Goal: Task Accomplishment & Management: Manage account settings

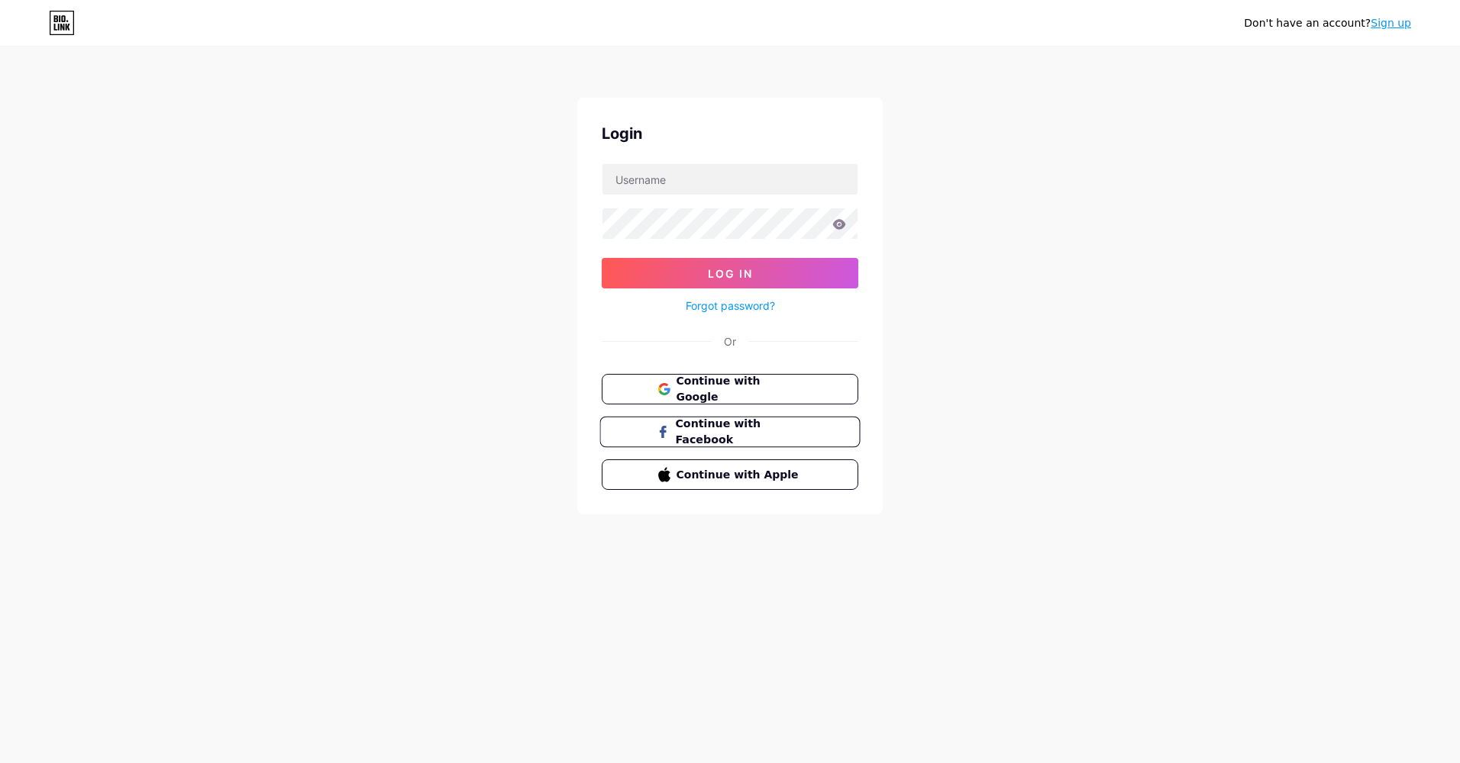
click at [755, 437] on span "Continue with Facebook" at bounding box center [738, 432] width 127 height 33
click at [787, 386] on span "Continue with Google" at bounding box center [738, 389] width 127 height 33
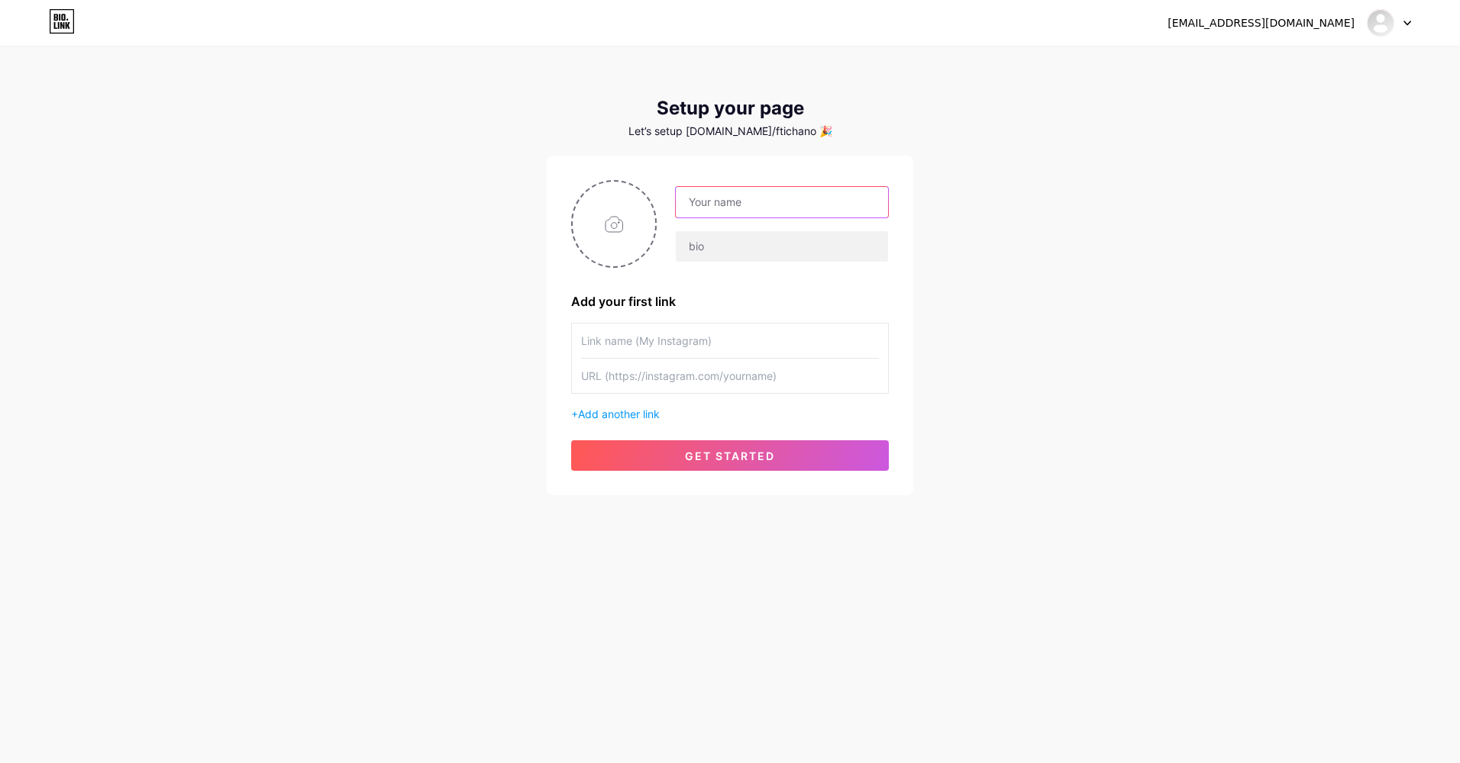
click at [728, 202] on input "text" at bounding box center [782, 202] width 212 height 31
click at [754, 204] on input "text" at bounding box center [782, 202] width 212 height 31
click at [707, 205] on input "text" at bounding box center [782, 202] width 212 height 31
click at [705, 202] on input "text" at bounding box center [782, 202] width 212 height 31
click at [709, 201] on input "text" at bounding box center [782, 202] width 212 height 31
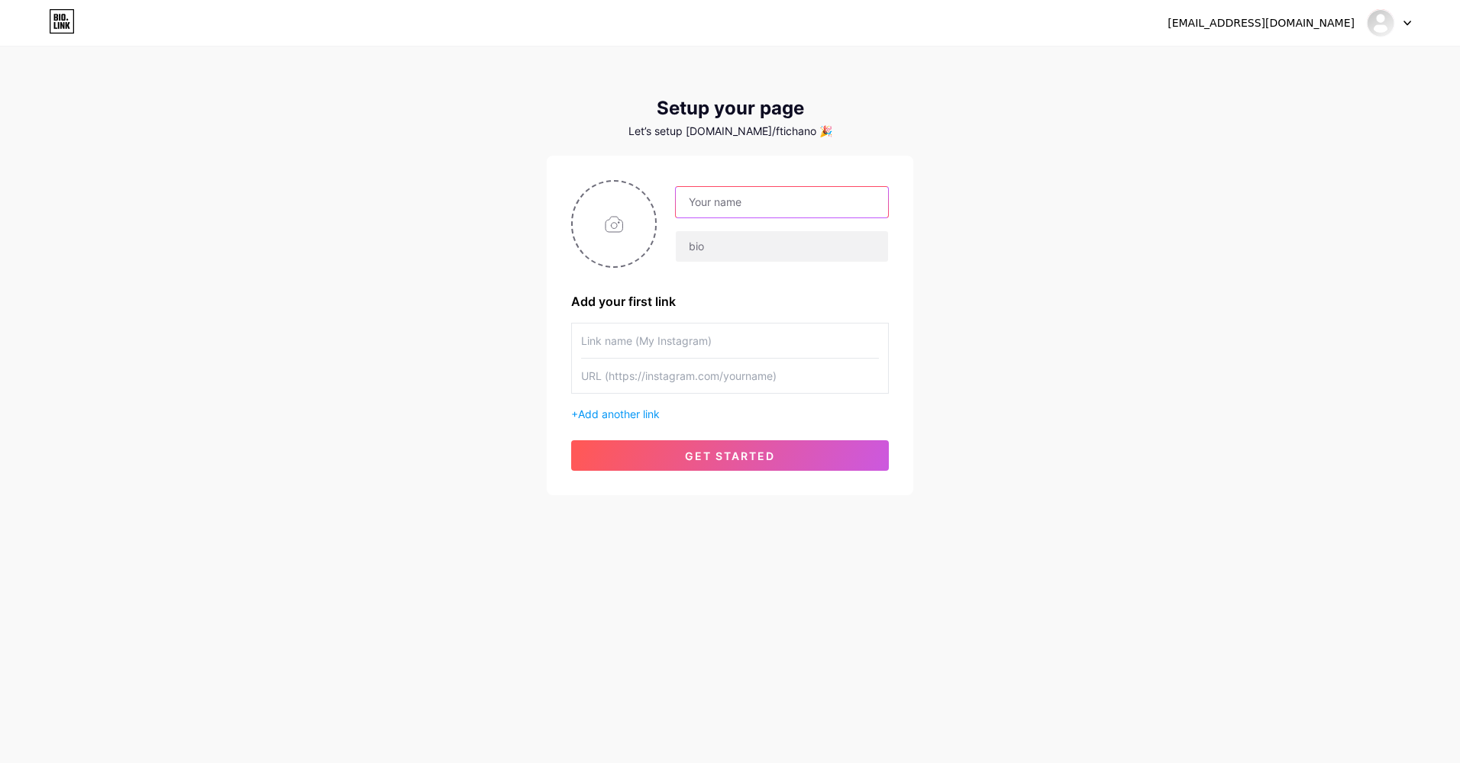
drag, startPoint x: 714, startPoint y: 199, endPoint x: 745, endPoint y: 197, distance: 31.4
click at [718, 199] on input "text" at bounding box center [782, 202] width 212 height 31
click at [699, 211] on input "text" at bounding box center [782, 202] width 212 height 31
click at [697, 234] on input "text" at bounding box center [782, 246] width 212 height 31
click at [700, 201] on input "text" at bounding box center [782, 202] width 212 height 31
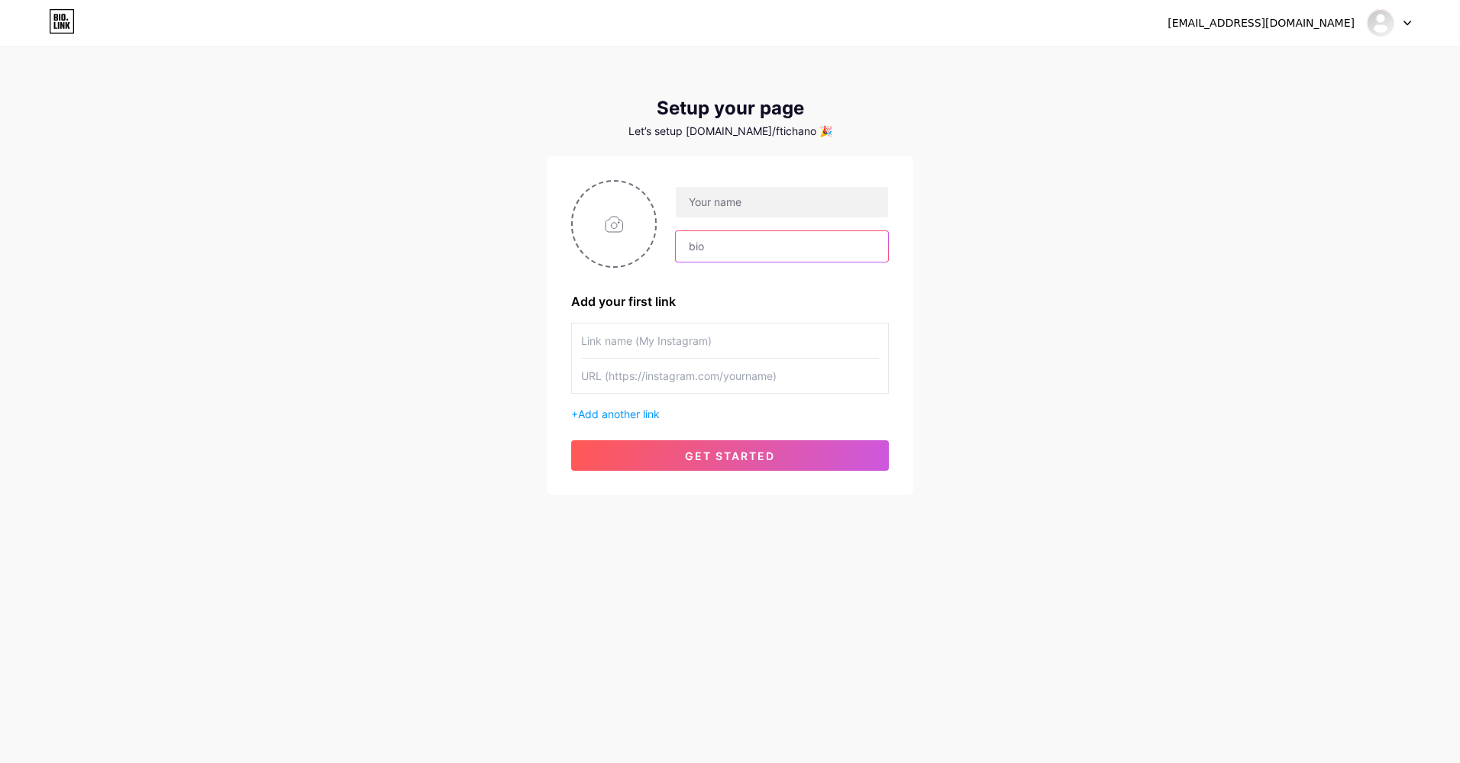
click at [699, 247] on input "text" at bounding box center [782, 246] width 212 height 31
drag, startPoint x: 705, startPoint y: 201, endPoint x: 699, endPoint y: 243, distance: 42.4
click at [705, 202] on input "text" at bounding box center [782, 202] width 212 height 31
drag, startPoint x: 699, startPoint y: 243, endPoint x: 701, endPoint y: 206, distance: 36.7
click at [699, 241] on input "text" at bounding box center [782, 246] width 212 height 31
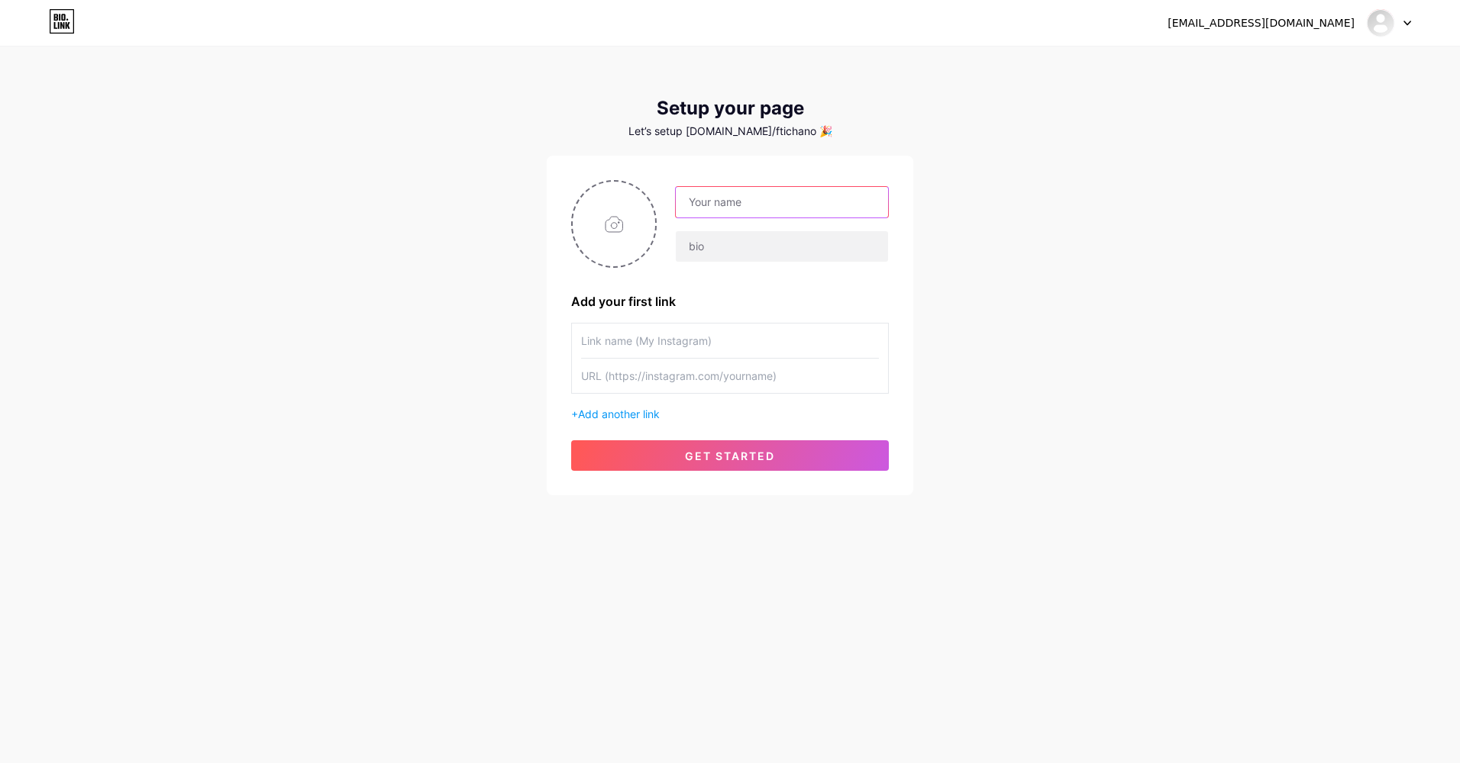
click at [701, 207] on input "text" at bounding box center [782, 202] width 212 height 31
drag, startPoint x: 695, startPoint y: 243, endPoint x: 697, endPoint y: 230, distance: 13.2
click at [695, 239] on input "text" at bounding box center [782, 246] width 212 height 31
drag, startPoint x: 702, startPoint y: 202, endPoint x: 700, endPoint y: 227, distance: 25.2
click at [702, 205] on input "text" at bounding box center [782, 202] width 212 height 31
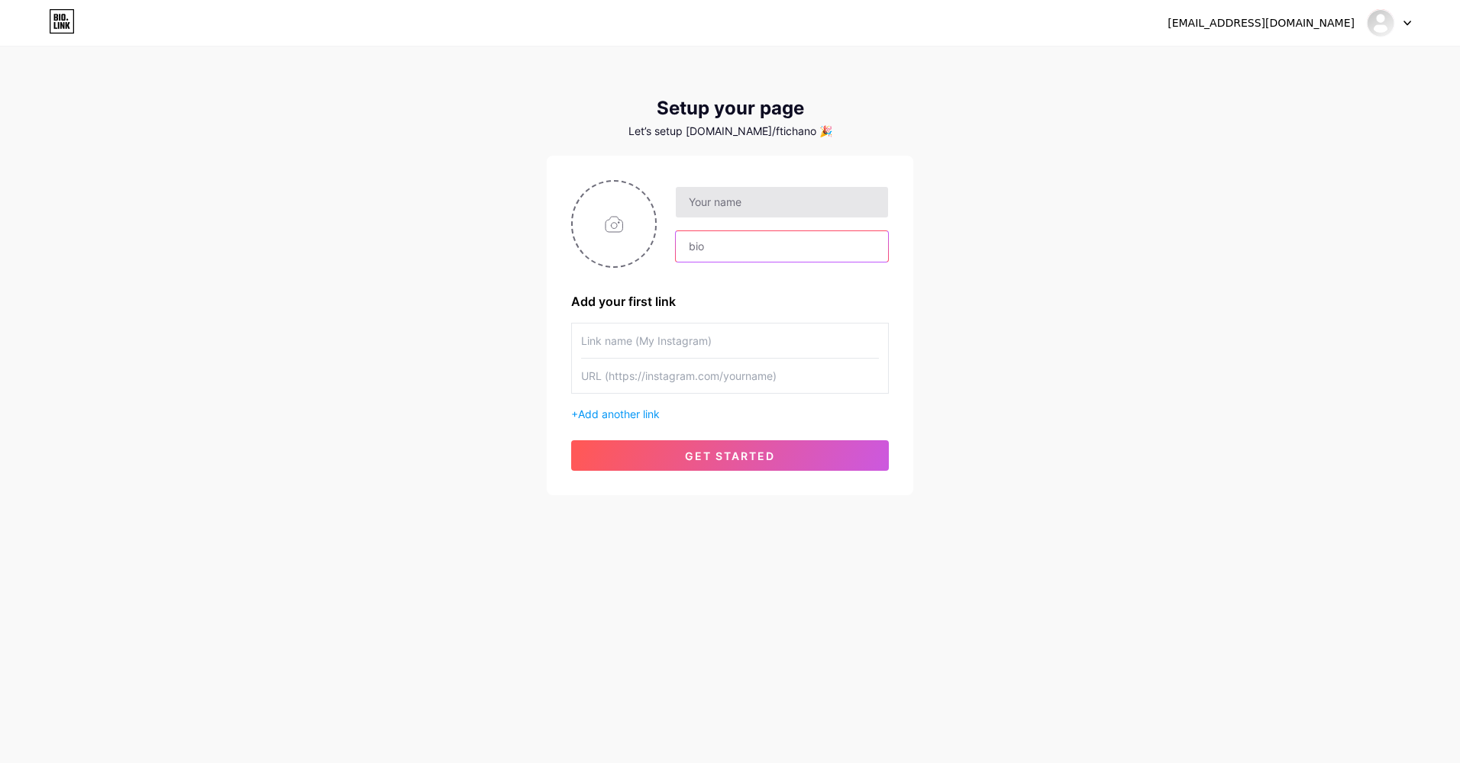
drag, startPoint x: 699, startPoint y: 234, endPoint x: 698, endPoint y: 210, distance: 23.7
click at [699, 231] on div at bounding box center [782, 247] width 214 height 32
click at [699, 198] on input "text" at bounding box center [782, 202] width 212 height 31
click at [702, 202] on input "text" at bounding box center [782, 202] width 212 height 31
click at [784, 205] on input "text" at bounding box center [782, 202] width 212 height 31
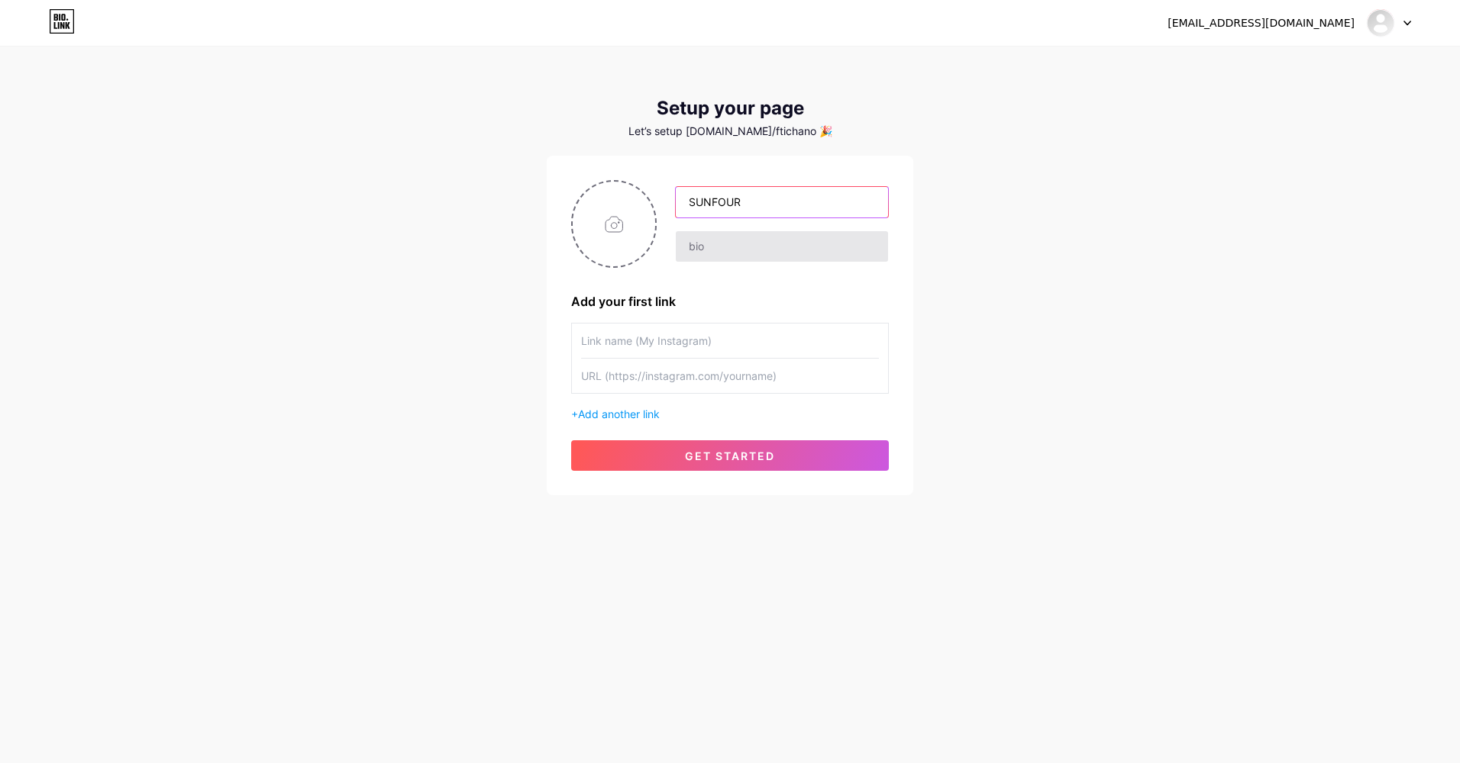
type input "SUNFOUR"
click at [701, 240] on input "text" at bounding box center [782, 246] width 212 height 31
click at [733, 340] on input "text" at bounding box center [730, 341] width 298 height 34
click at [630, 342] on input "text" at bounding box center [730, 341] width 298 height 34
paste input "https://www.instagram.com/gus.tichanon._/"
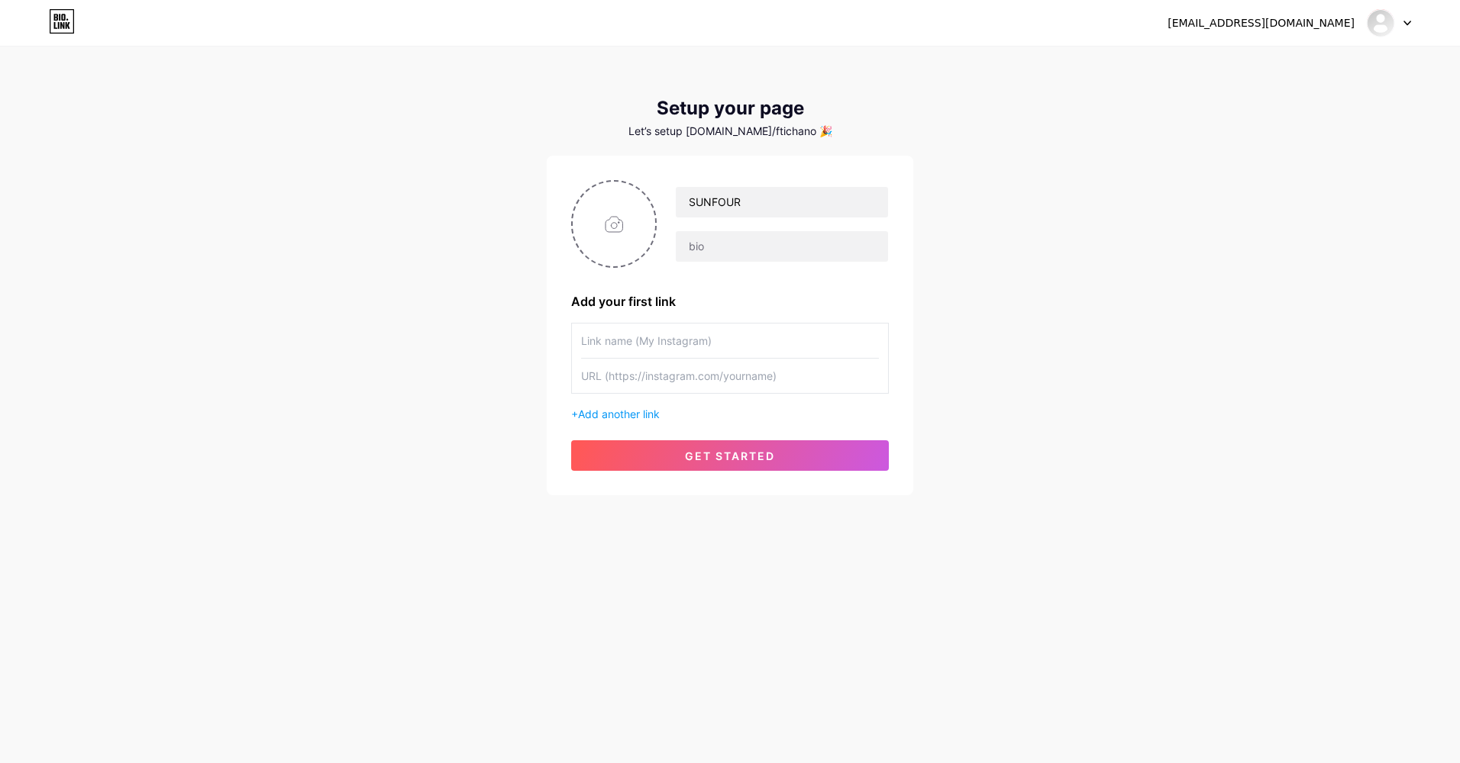
type input "https://www.instagram.com/gus.tichanon._/"
drag, startPoint x: 803, startPoint y: 340, endPoint x: 420, endPoint y: 352, distance: 383.4
click at [422, 352] on div "tichanon65@gmail.com Dashboard Logout Setup your page Let’s setup bio.link/ftic…" at bounding box center [730, 272] width 1460 height 544
click at [636, 341] on input "text" at bounding box center [730, 341] width 298 height 34
click at [693, 373] on input "text" at bounding box center [730, 376] width 298 height 34
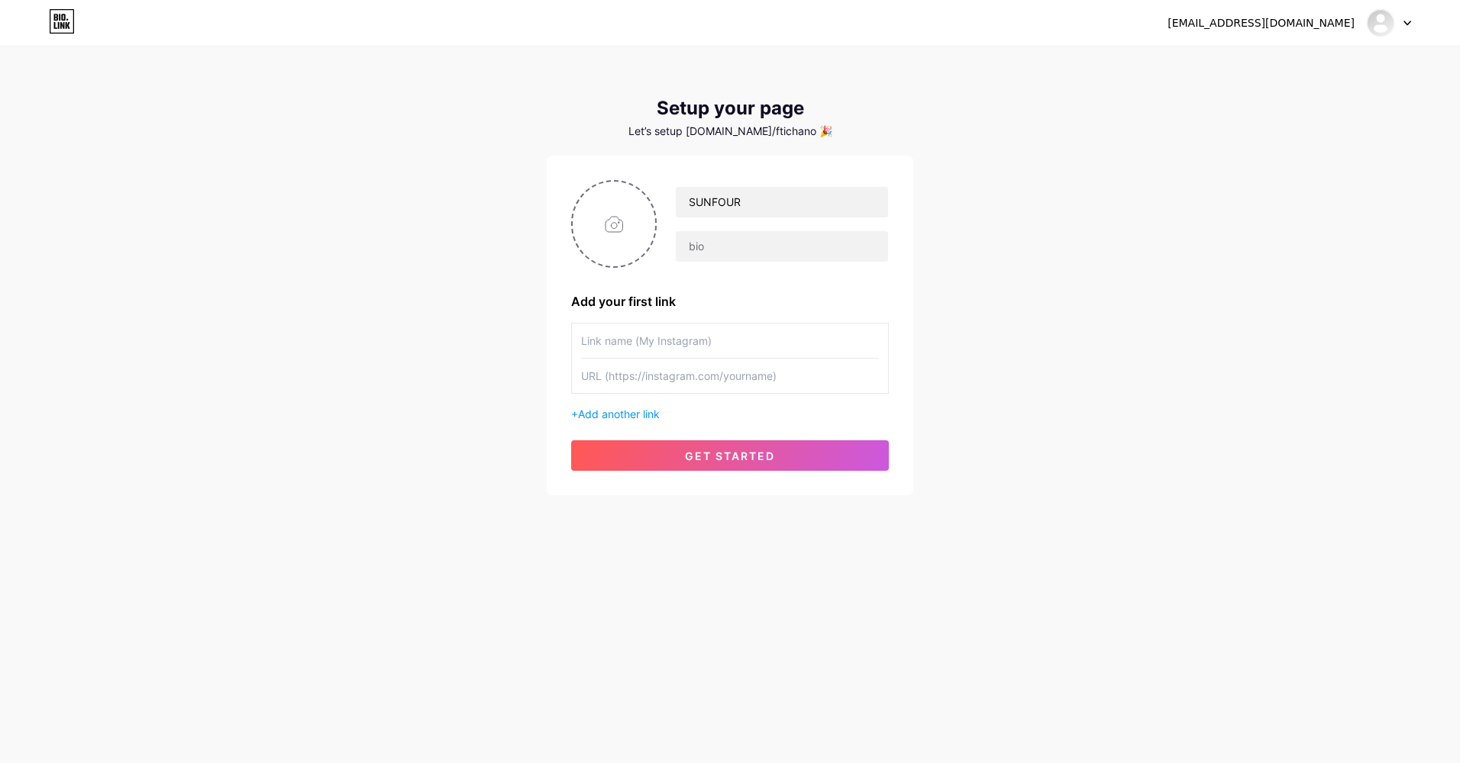
drag, startPoint x: 694, startPoint y: 341, endPoint x: 683, endPoint y: 371, distance: 31.9
click at [694, 342] on input "text" at bounding box center [730, 341] width 298 height 34
click at [683, 371] on input "text" at bounding box center [730, 376] width 298 height 34
drag, startPoint x: 690, startPoint y: 342, endPoint x: 688, endPoint y: 375, distance: 32.9
click at [690, 344] on input "text" at bounding box center [730, 341] width 298 height 34
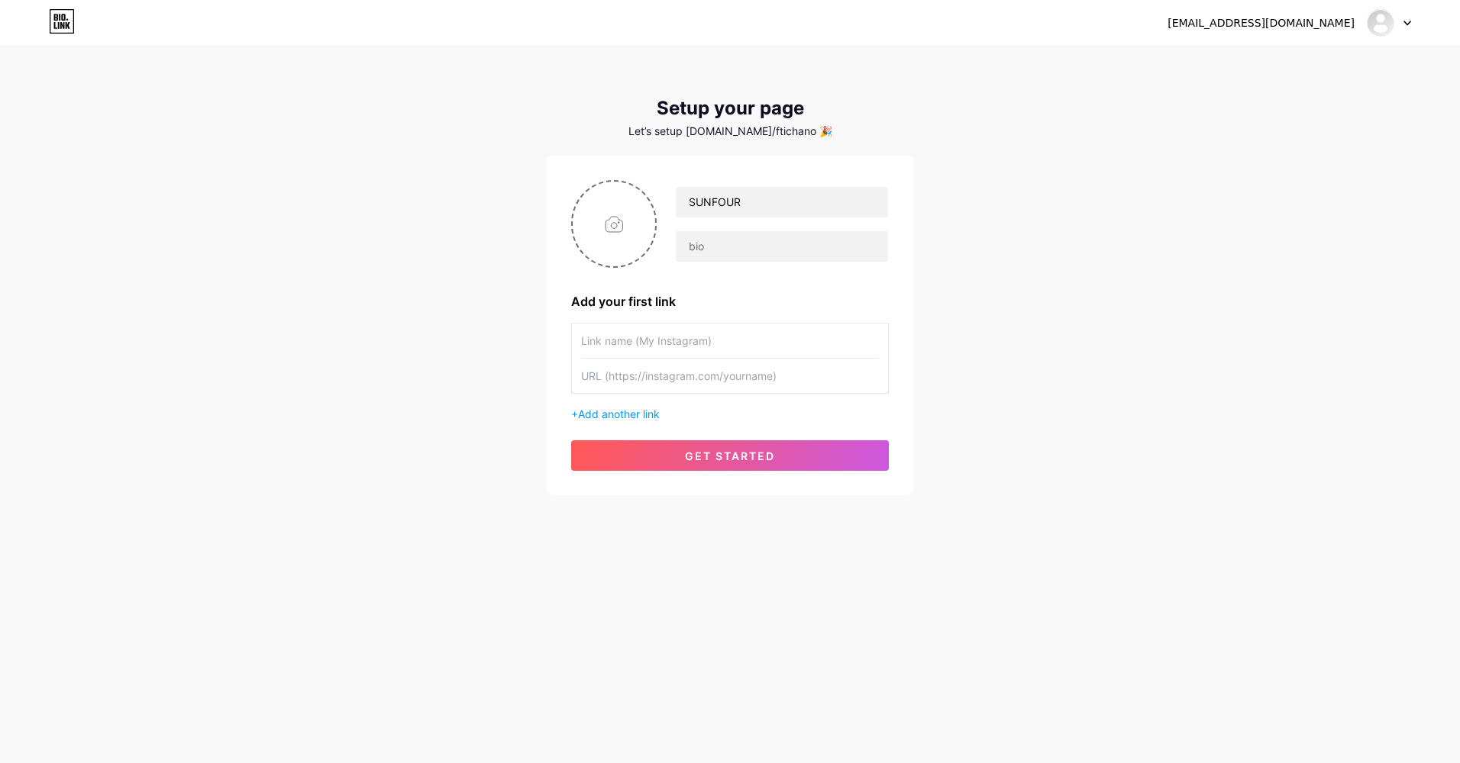
drag, startPoint x: 688, startPoint y: 375, endPoint x: 686, endPoint y: 345, distance: 29.8
click at [685, 365] on input "text" at bounding box center [730, 376] width 298 height 34
drag, startPoint x: 688, startPoint y: 344, endPoint x: 683, endPoint y: 373, distance: 29.4
click at [688, 350] on input "text" at bounding box center [730, 341] width 298 height 34
drag, startPoint x: 683, startPoint y: 373, endPoint x: 689, endPoint y: 339, distance: 34.0
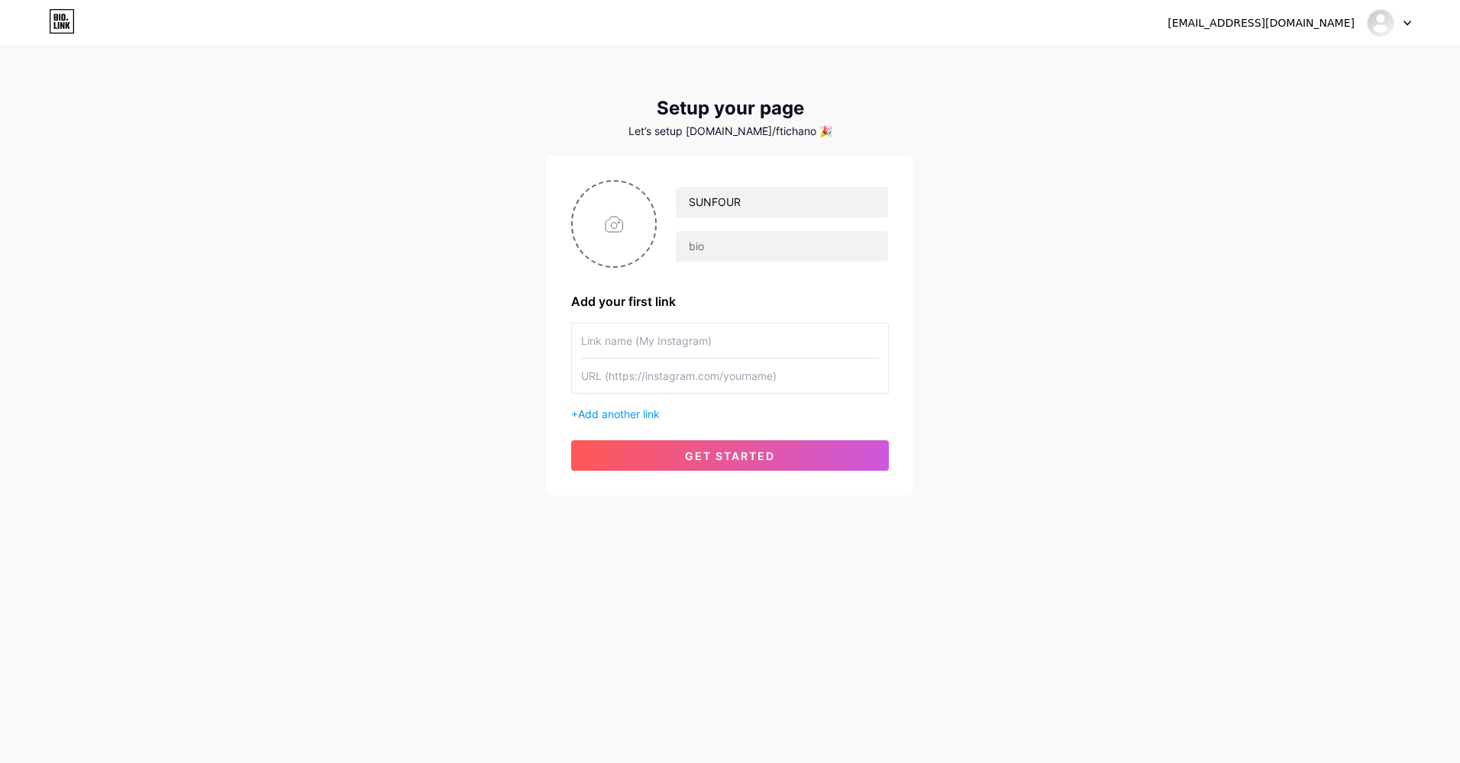
click at [683, 369] on input "text" at bounding box center [730, 376] width 298 height 34
drag, startPoint x: 689, startPoint y: 339, endPoint x: 686, endPoint y: 380, distance: 41.3
click at [689, 355] on input "text" at bounding box center [730, 341] width 298 height 34
drag, startPoint x: 686, startPoint y: 380, endPoint x: 696, endPoint y: 340, distance: 40.9
click at [686, 373] on input "text" at bounding box center [730, 376] width 298 height 34
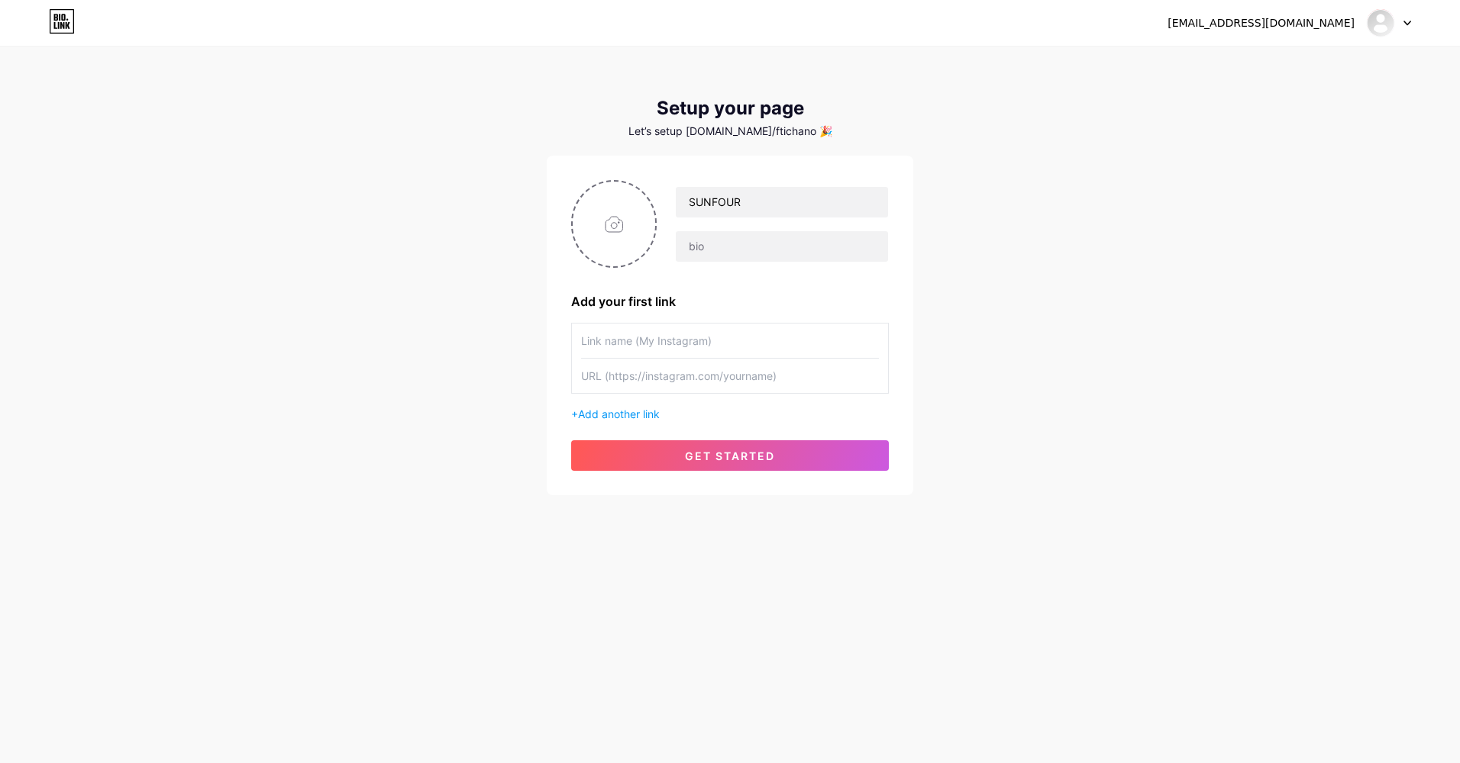
click at [699, 343] on input "text" at bounding box center [730, 341] width 298 height 34
drag, startPoint x: 687, startPoint y: 383, endPoint x: 698, endPoint y: 334, distance: 50.0
click at [688, 373] on input "text" at bounding box center [730, 376] width 298 height 34
click at [698, 335] on input "text" at bounding box center [730, 341] width 298 height 34
click at [626, 360] on input "text" at bounding box center [730, 376] width 298 height 34
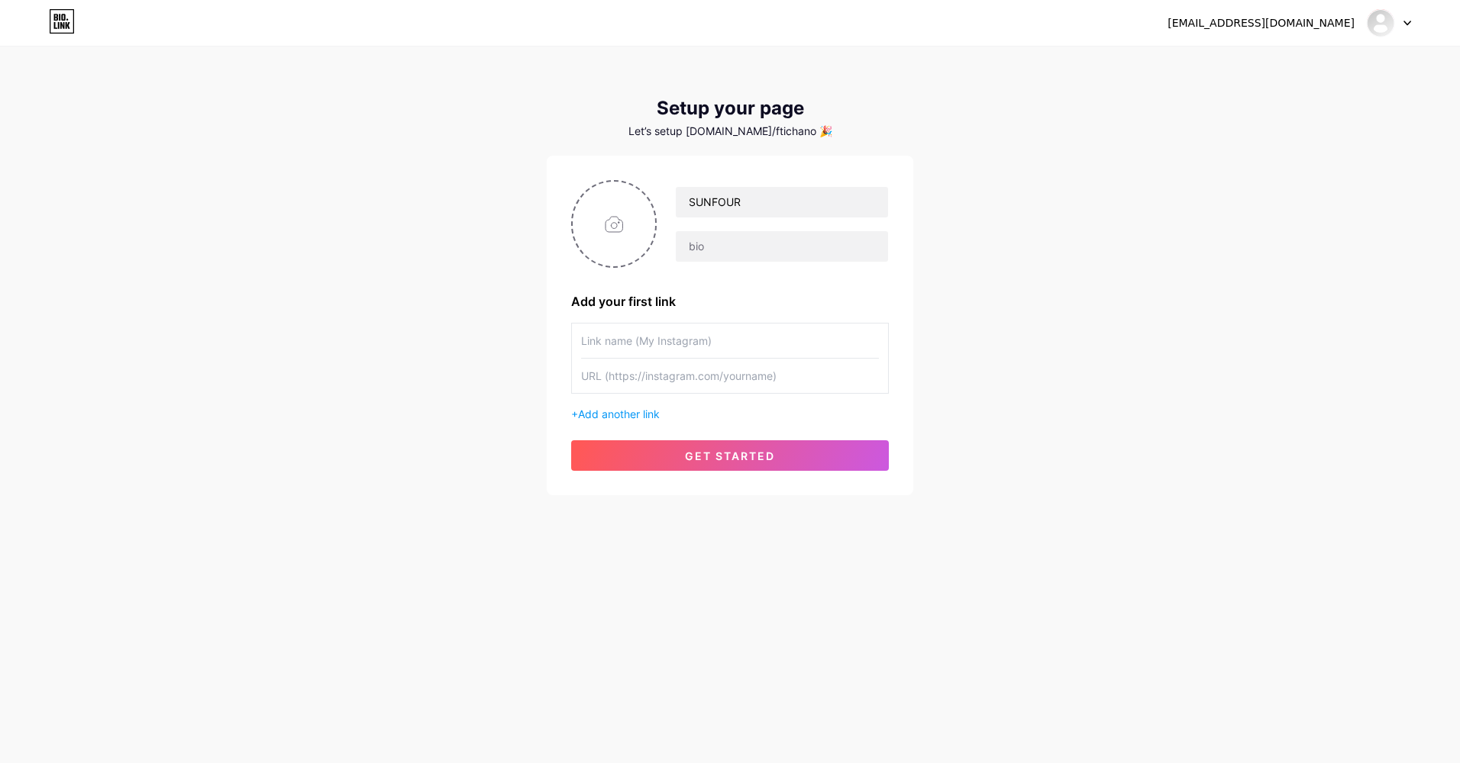
paste input "gus.tichanon._"
type input "gus.tichanon._"
click at [649, 341] on input "text" at bounding box center [730, 341] width 298 height 34
paste input "gus.tichanon._"
type input "gus.tichanon._"
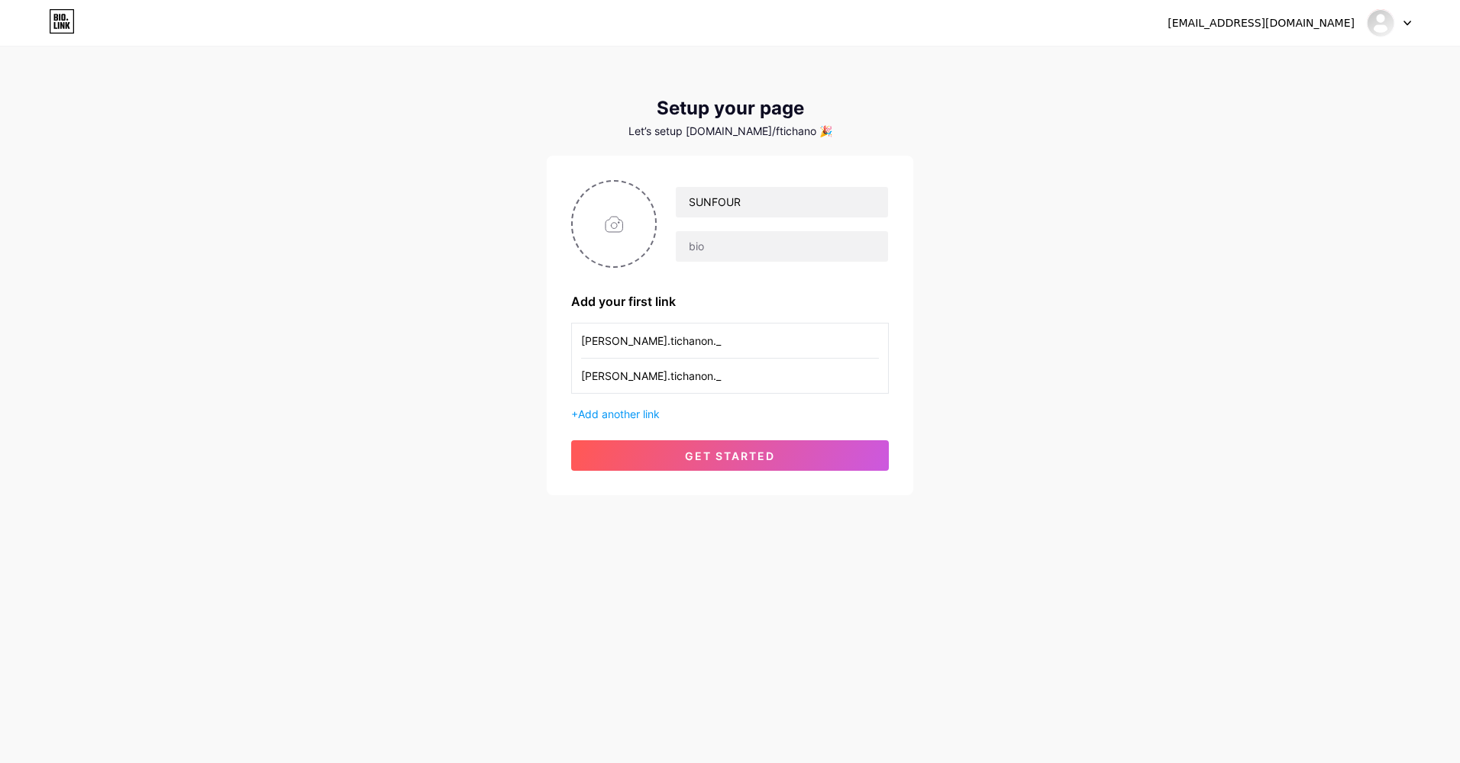
drag, startPoint x: 673, startPoint y: 366, endPoint x: 428, endPoint y: 383, distance: 245.7
click at [459, 386] on div "tichanon65@gmail.com Dashboard Logout Setup your page Let’s setup bio.link/ftic…" at bounding box center [730, 272] width 1460 height 544
drag, startPoint x: 652, startPoint y: 389, endPoint x: 653, endPoint y: 381, distance: 7.7
click at [653, 389] on input "text" at bounding box center [730, 376] width 298 height 34
paste input "https://www.instagram.com/gus.tichanon._/"
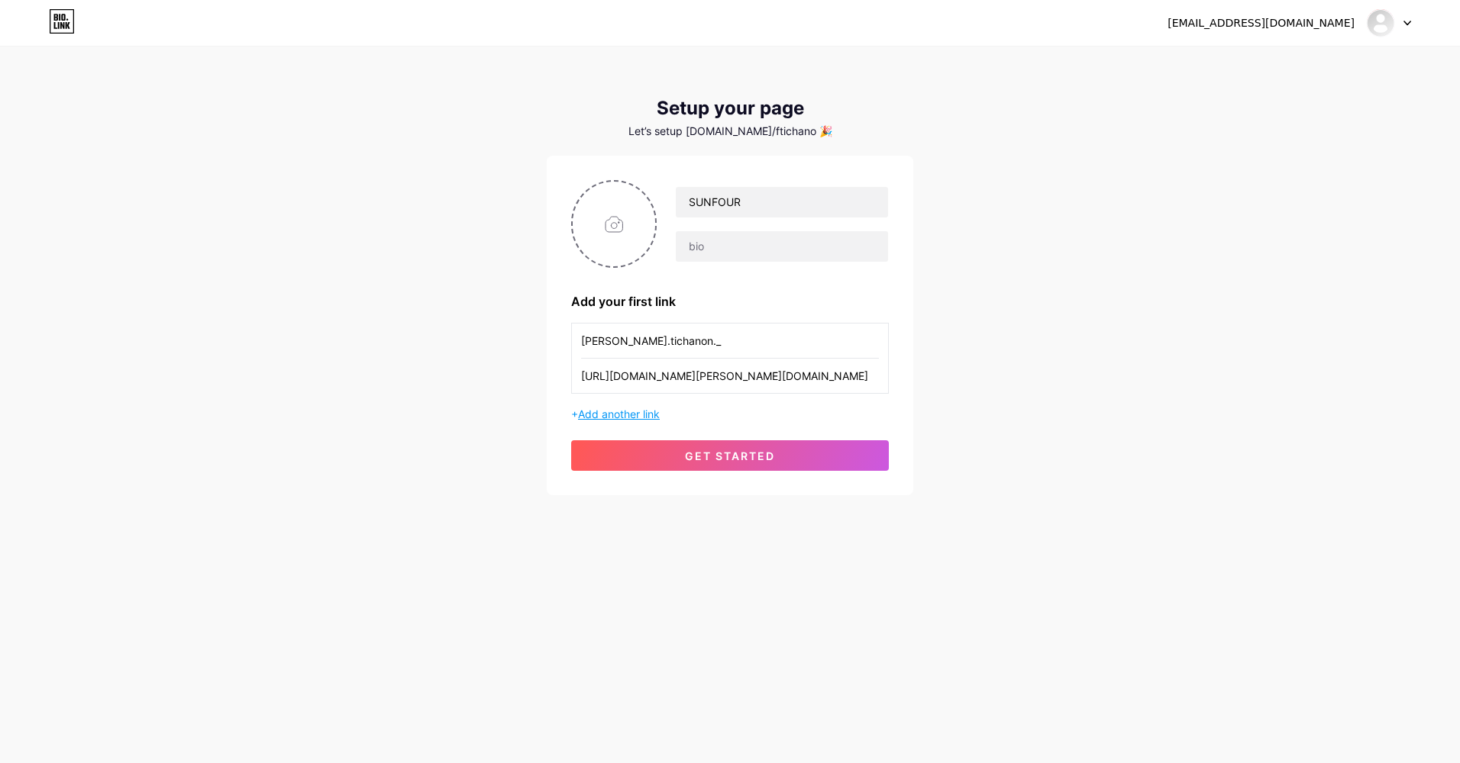
type input "https://www.instagram.com/gus.tichanon._/"
click at [598, 413] on span "Add another link" at bounding box center [619, 414] width 82 height 13
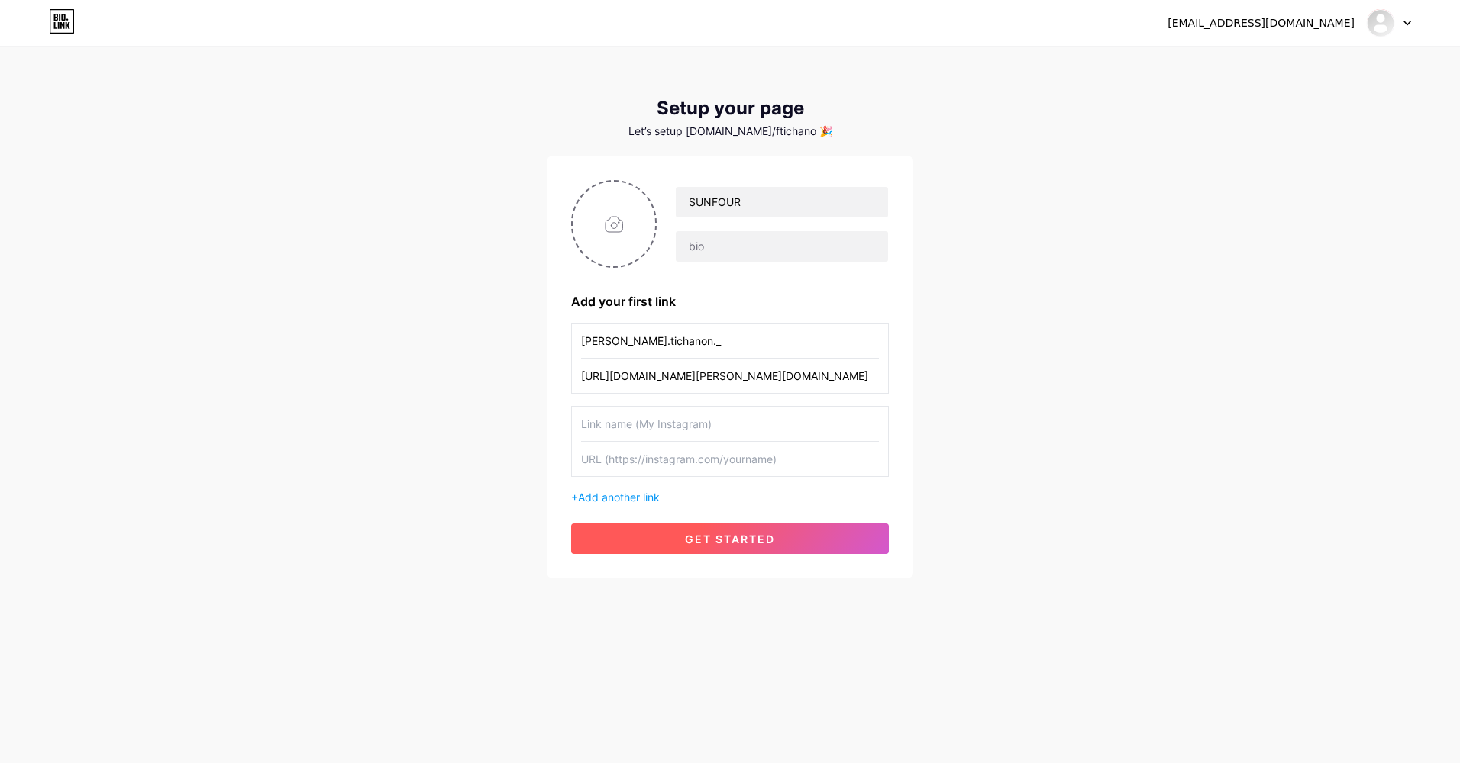
click at [745, 540] on span "get started" at bounding box center [730, 539] width 90 height 13
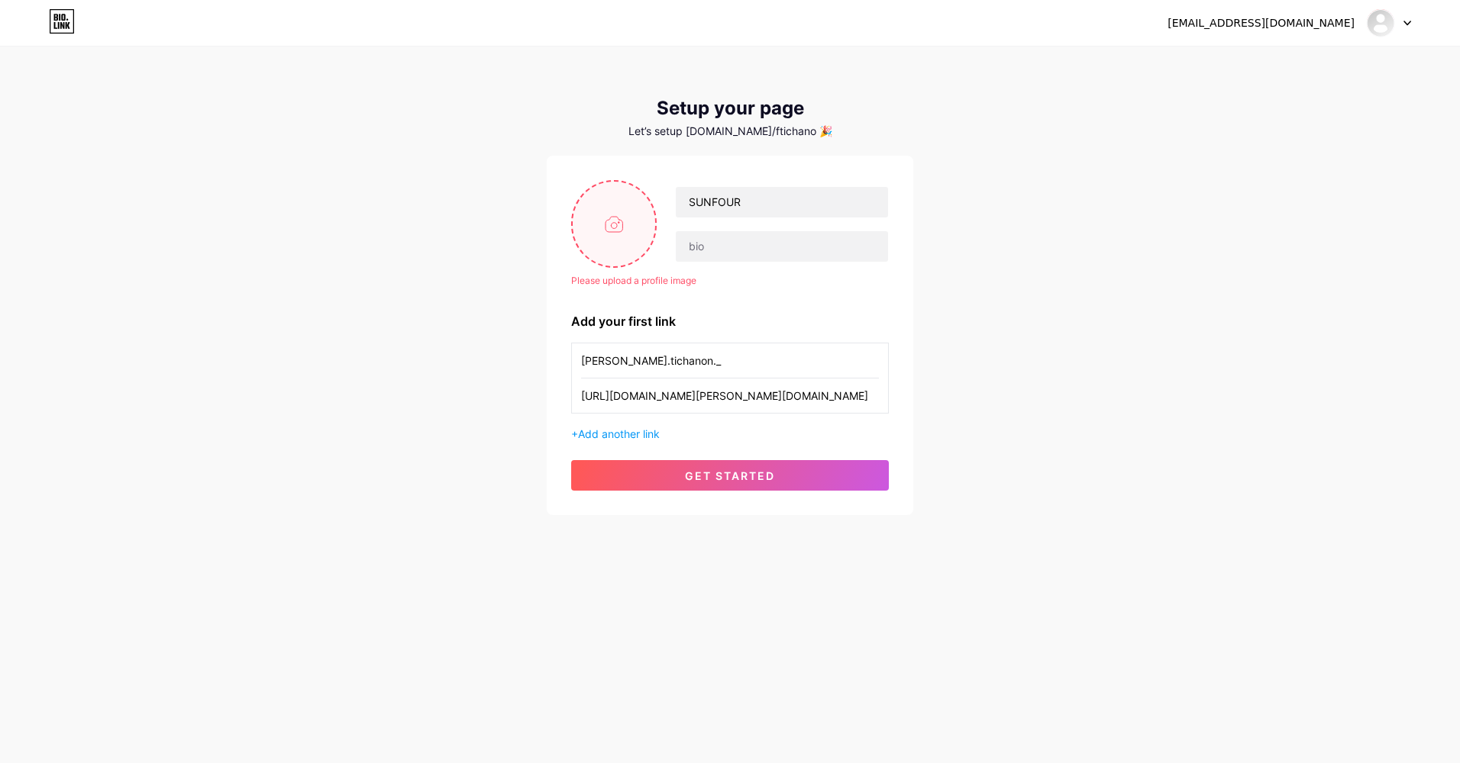
click at [639, 224] on input "file" at bounding box center [614, 224] width 82 height 85
type input "C:\fakepath\S__13631519.jpg"
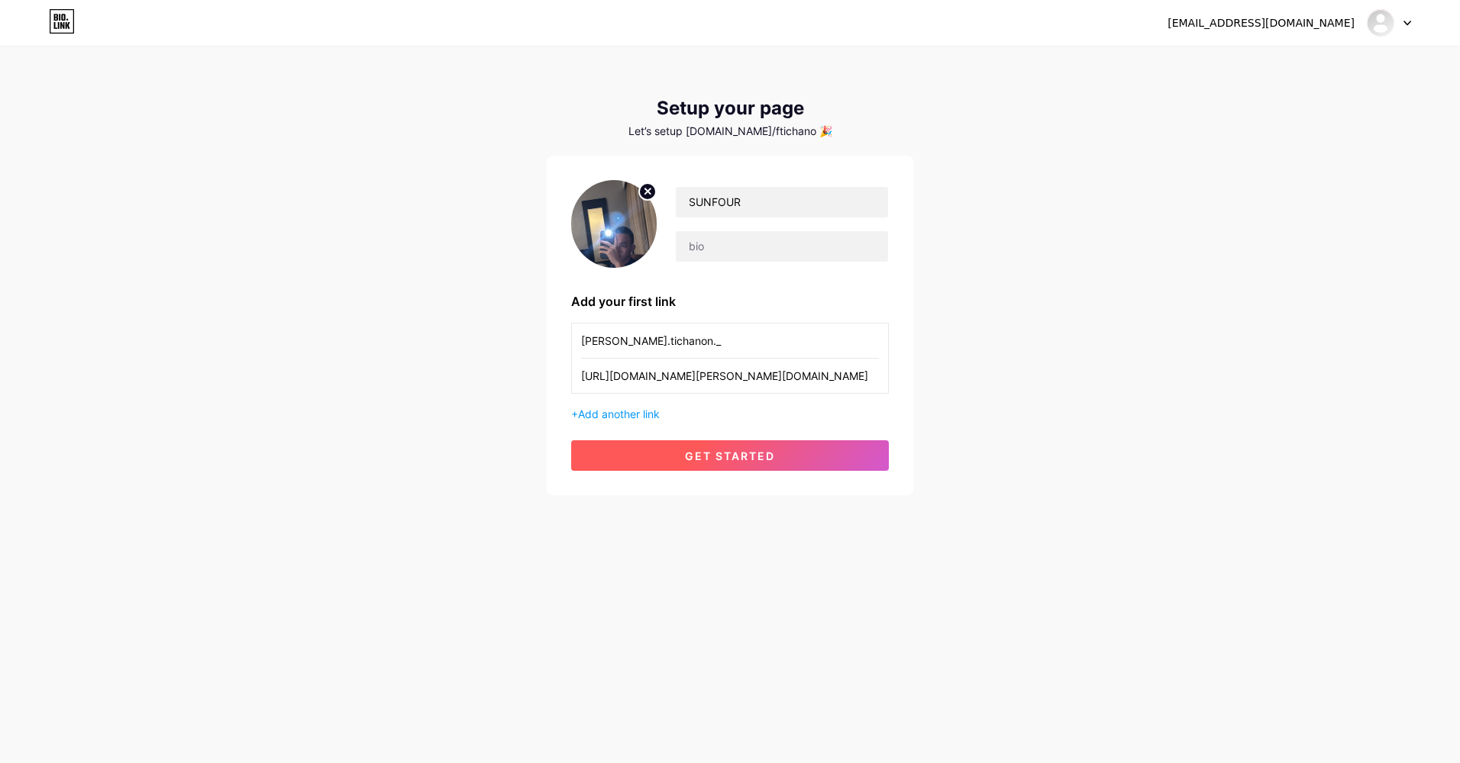
click at [721, 448] on button "get started" at bounding box center [730, 456] width 318 height 31
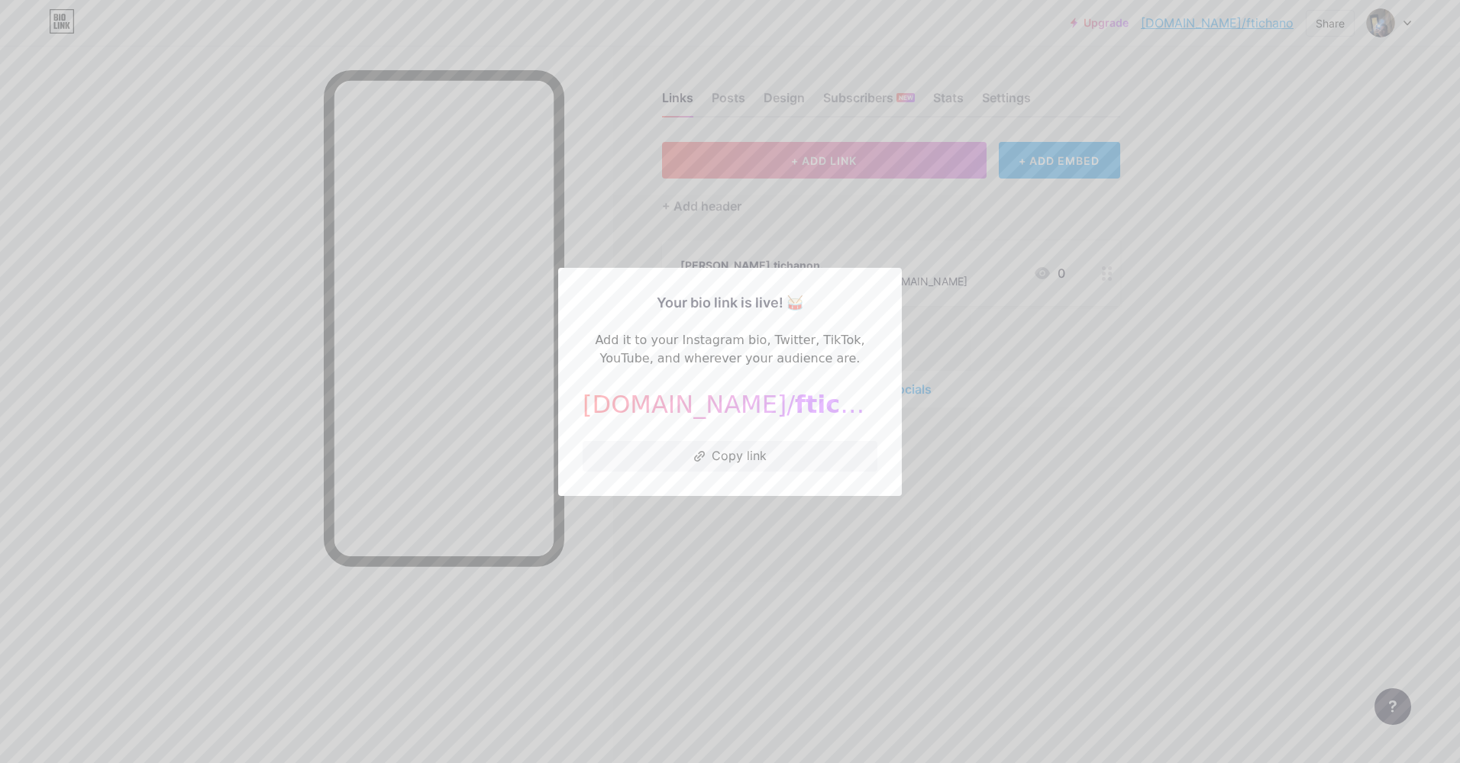
click at [962, 463] on div at bounding box center [730, 381] width 1460 height 763
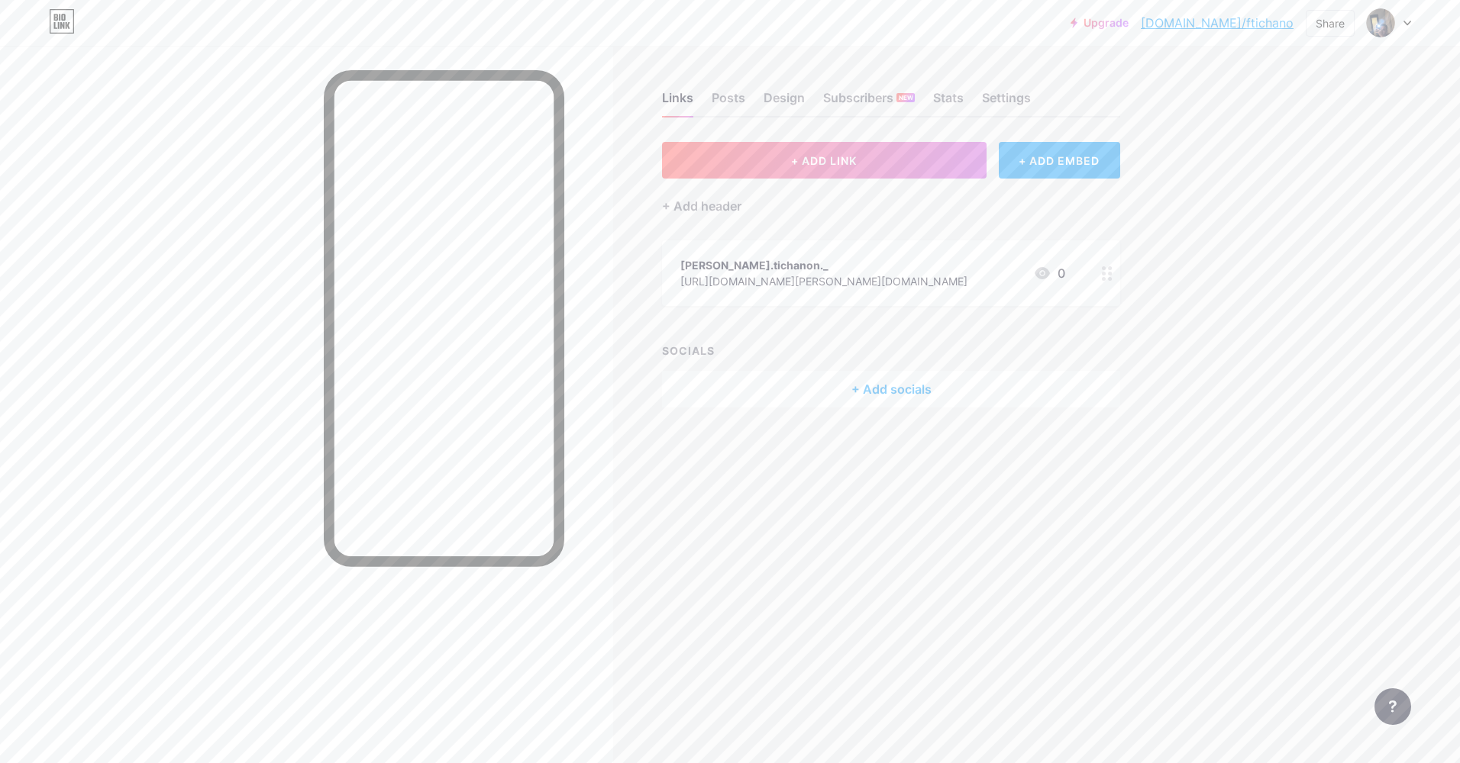
click at [747, 98] on div "Links Posts Design Subscribers NEW Stats Settings" at bounding box center [891, 90] width 458 height 53
click at [741, 96] on div "Posts" at bounding box center [729, 102] width 34 height 27
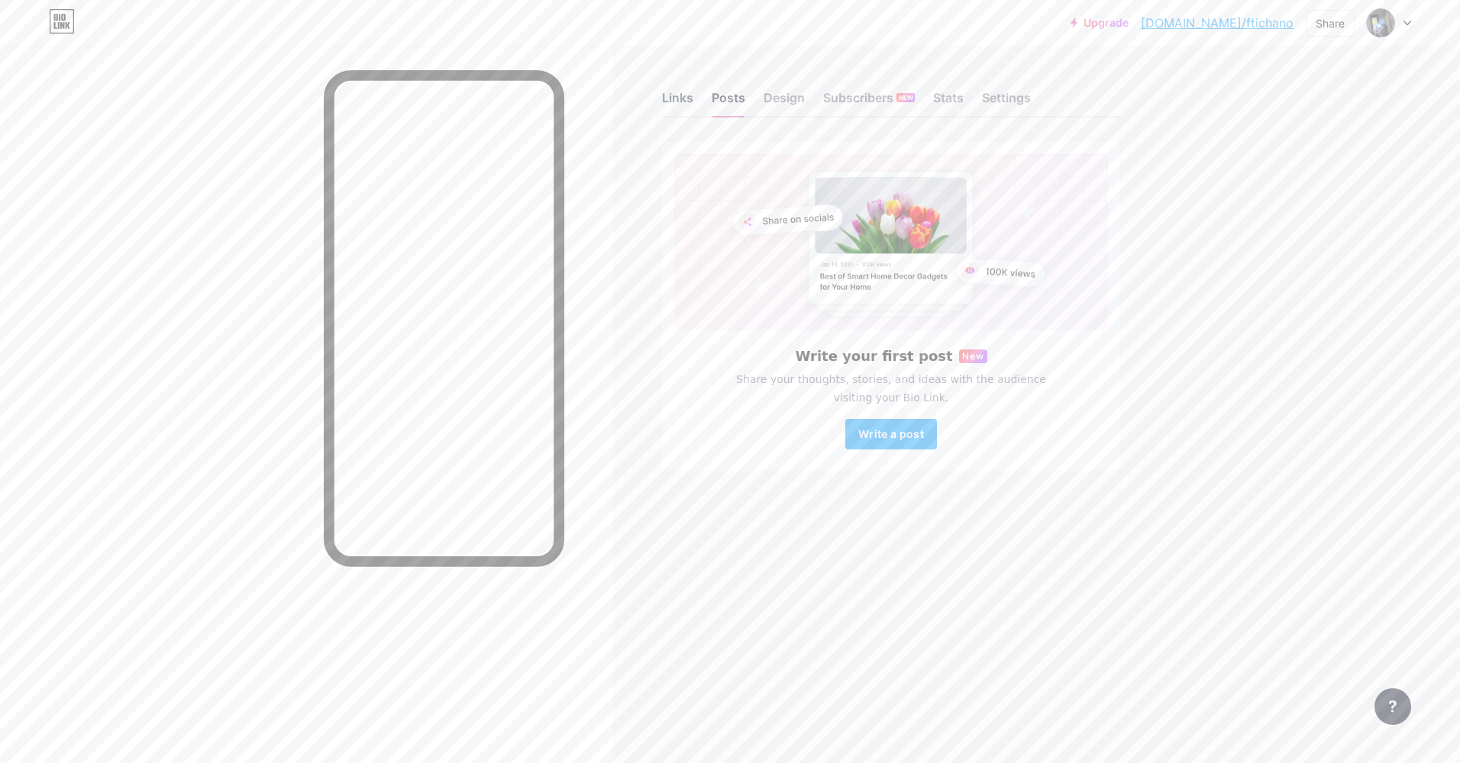
click at [666, 98] on div "Links" at bounding box center [677, 102] width 31 height 27
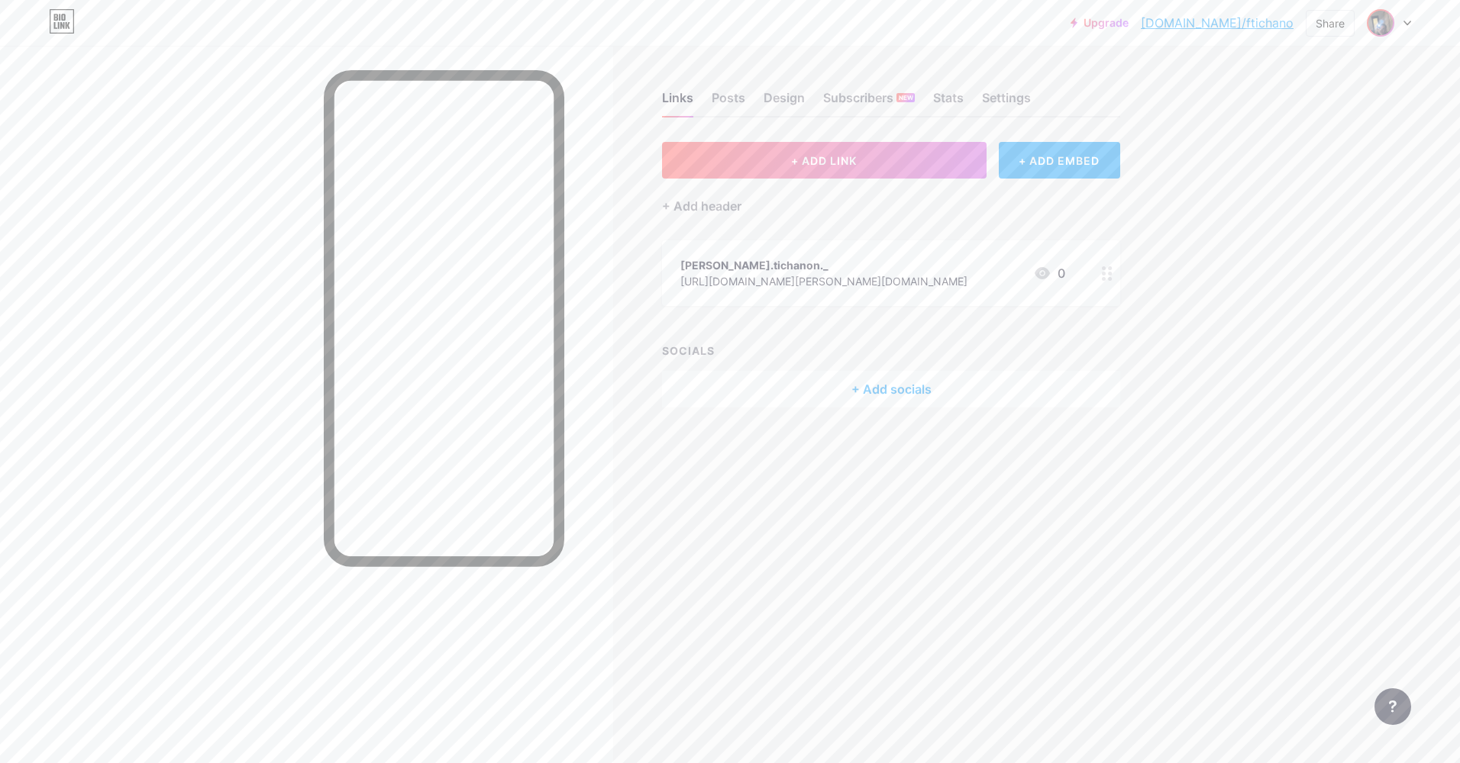
click at [1392, 21] on img at bounding box center [1380, 23] width 24 height 24
click at [1404, 21] on div at bounding box center [1389, 22] width 44 height 27
click at [1410, 21] on icon at bounding box center [1407, 23] width 8 height 5
click at [1412, 27] on div "Upgrade bio.link/fticha... bio.link/ftichano Share Switch accounts SUNFOUR bio.…" at bounding box center [730, 22] width 1460 height 27
click at [1407, 24] on icon at bounding box center [1407, 23] width 6 height 4
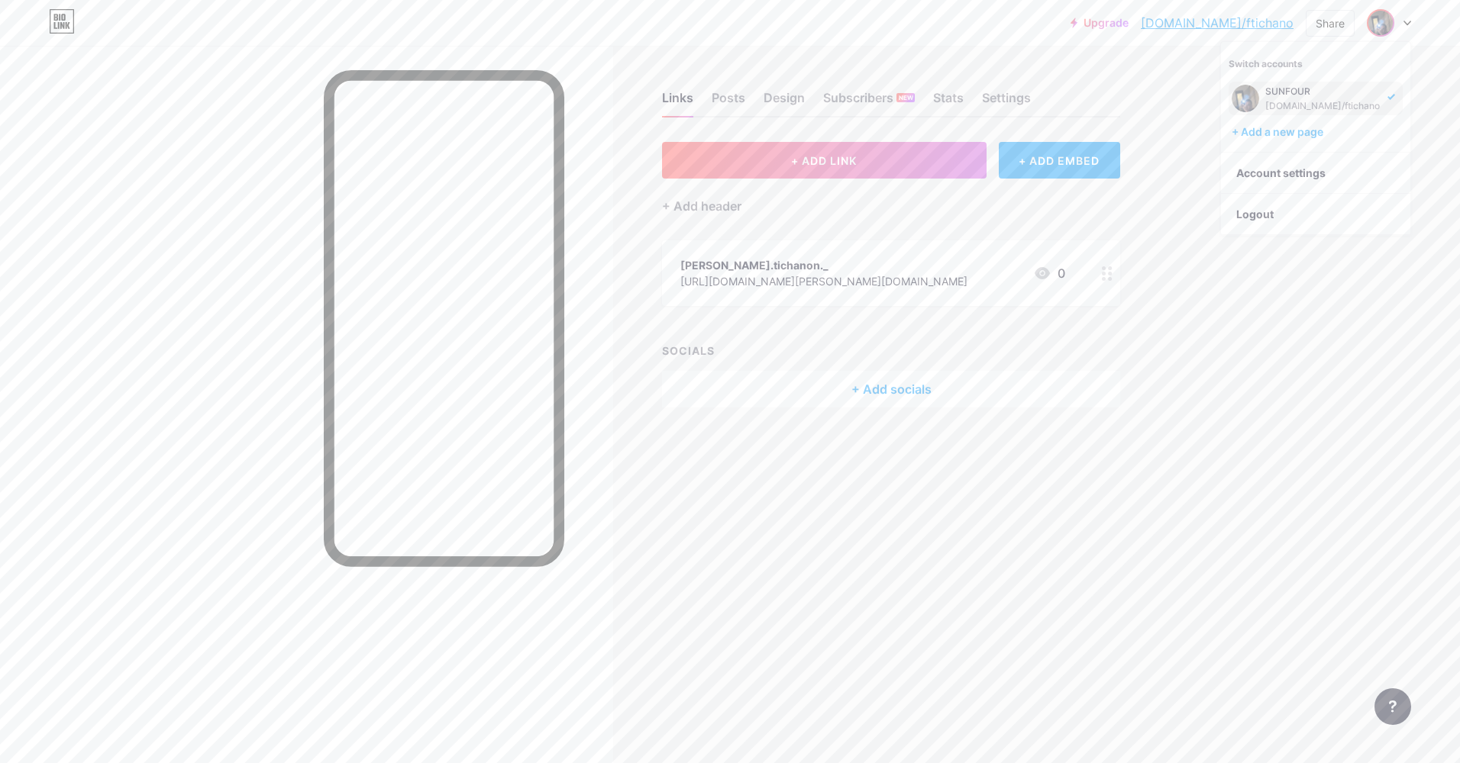
click at [1407, 24] on icon at bounding box center [1407, 23] width 6 height 4
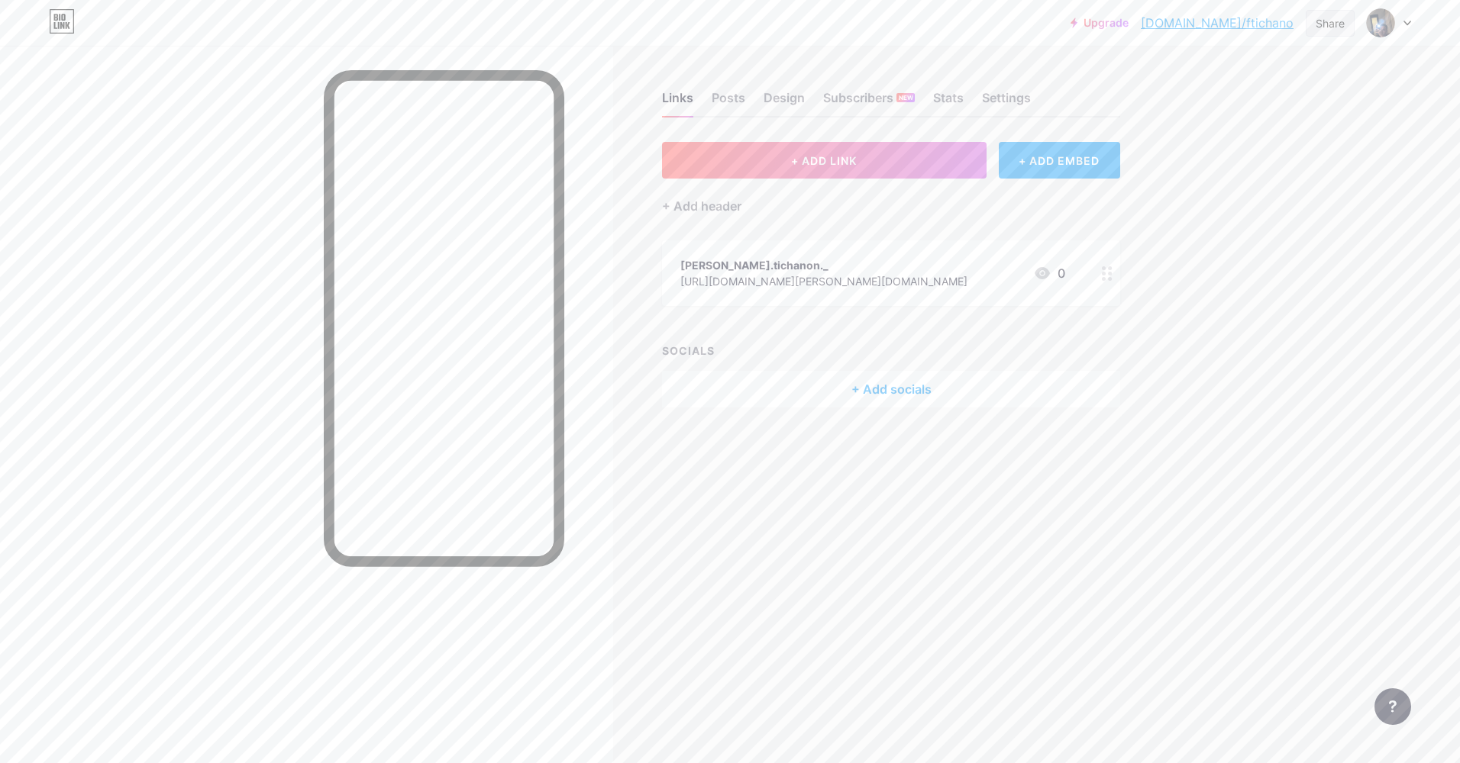
click at [1348, 19] on div "Share" at bounding box center [1329, 23] width 49 height 27
click at [1279, 69] on div "Copy link" at bounding box center [1240, 78] width 228 height 37
click at [837, 147] on button "+ ADD LINK" at bounding box center [824, 160] width 324 height 37
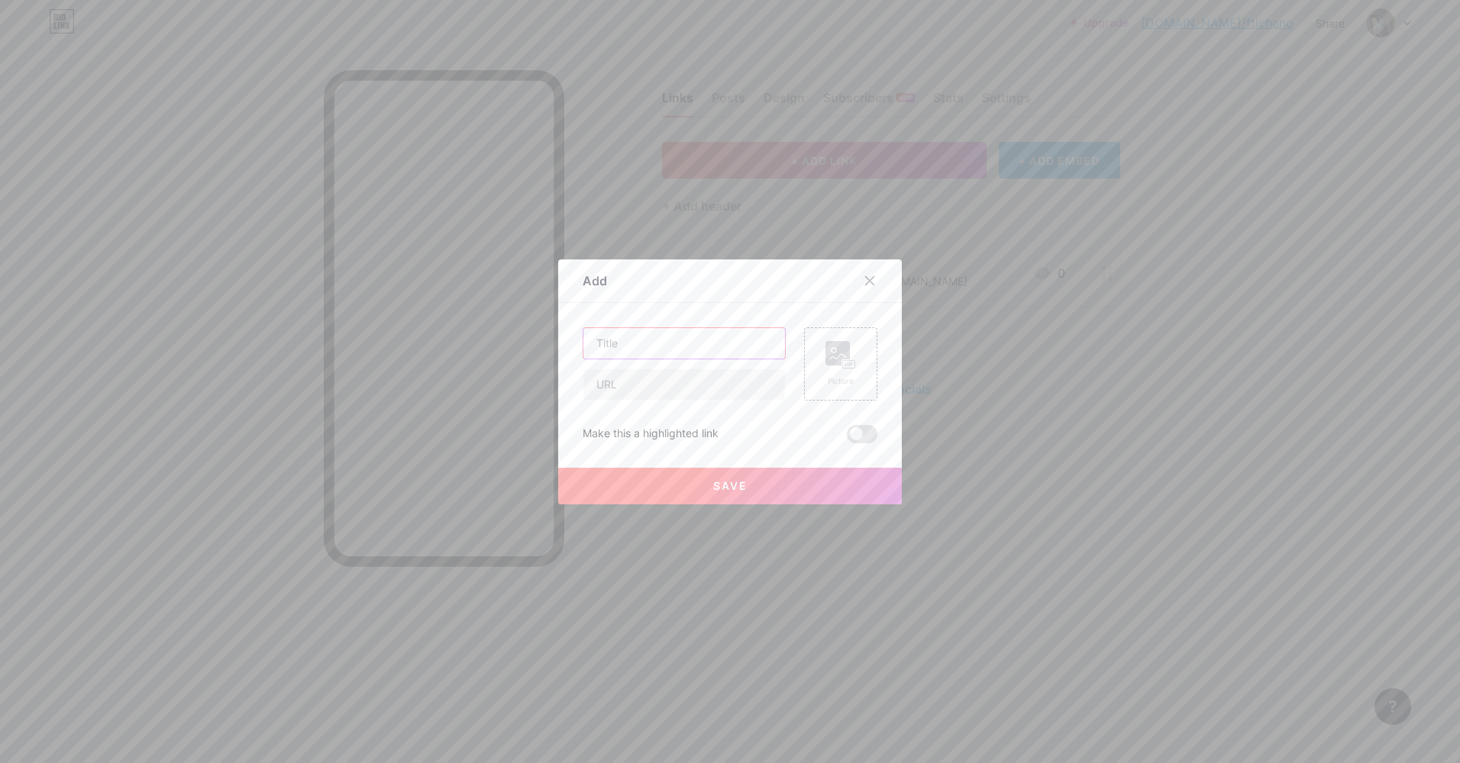
click at [628, 348] on input "text" at bounding box center [684, 343] width 202 height 31
click at [629, 348] on input "text" at bounding box center [684, 343] width 202 height 31
paste input "Police444"
drag, startPoint x: 658, startPoint y: 341, endPoint x: 579, endPoint y: 345, distance: 78.7
click at [558, 342] on div "Add Content YouTube Play YouTube video without leaving your page. ADD Vimeo Pla…" at bounding box center [730, 382] width 344 height 245
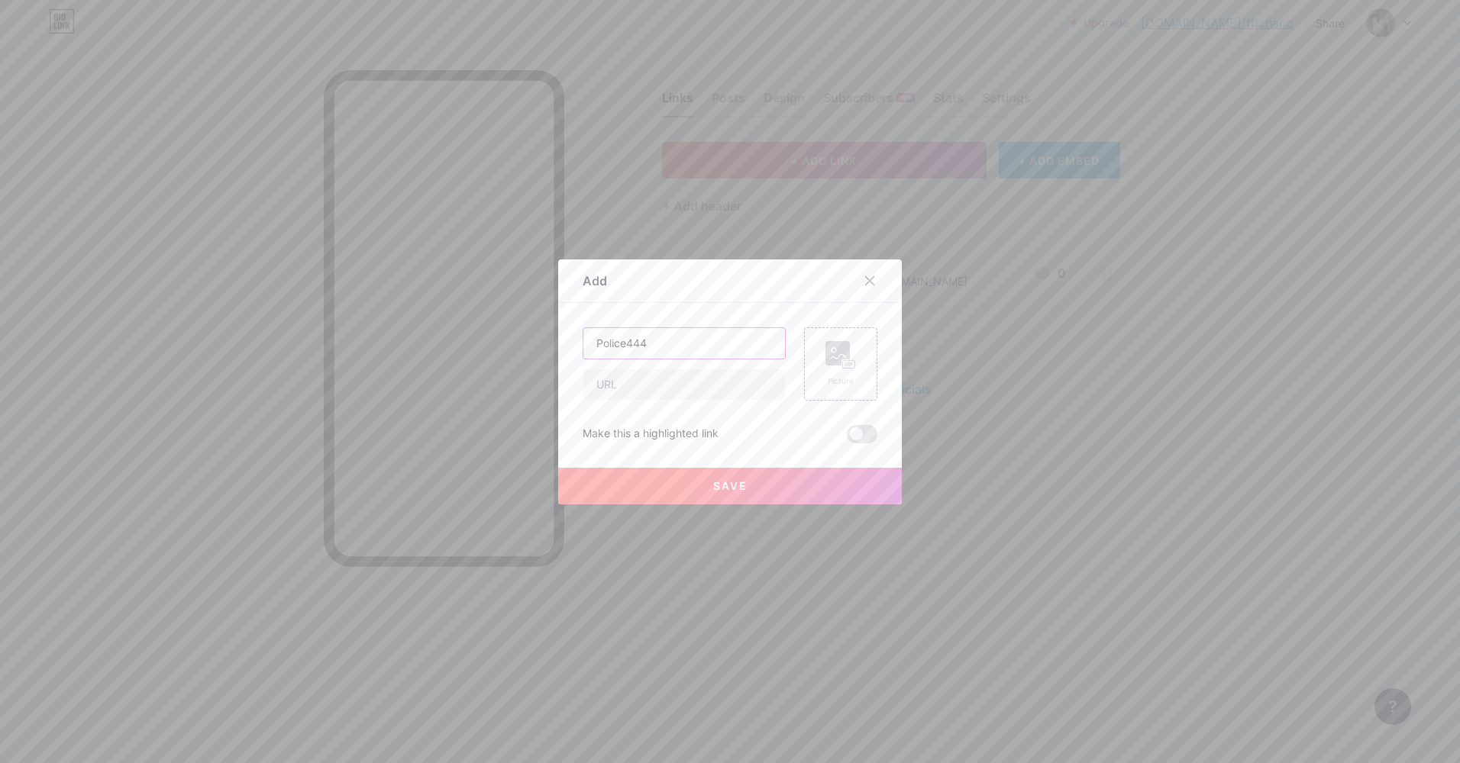
type input "D"
type input "ฏ"
type input "ฌ"
type input "โดเนท"
click at [631, 392] on input "text" at bounding box center [684, 385] width 202 height 31
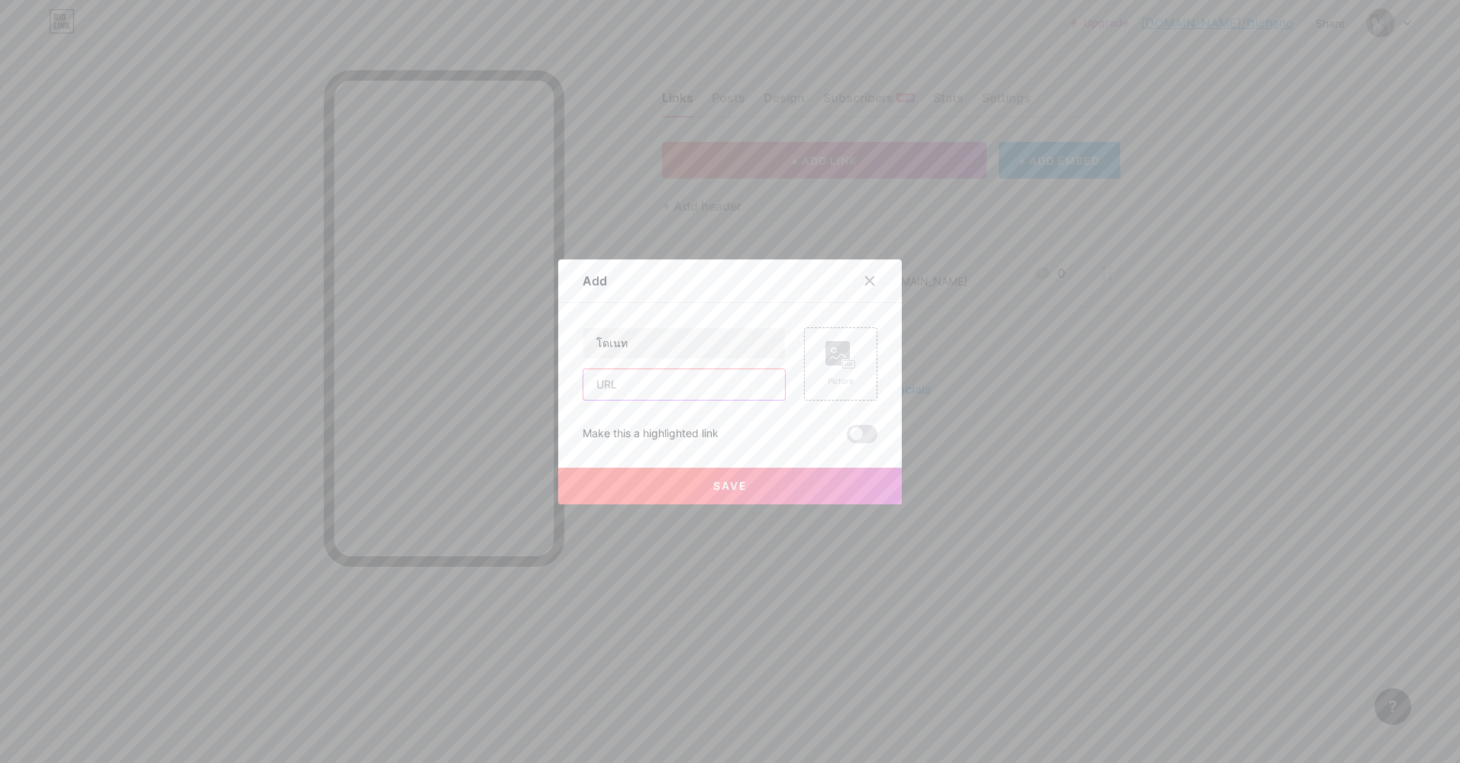
paste input "https://ezdn.app/Police444"
type input "https://ezdn.app/Police444"
click at [831, 358] on icon at bounding box center [837, 356] width 15 height 5
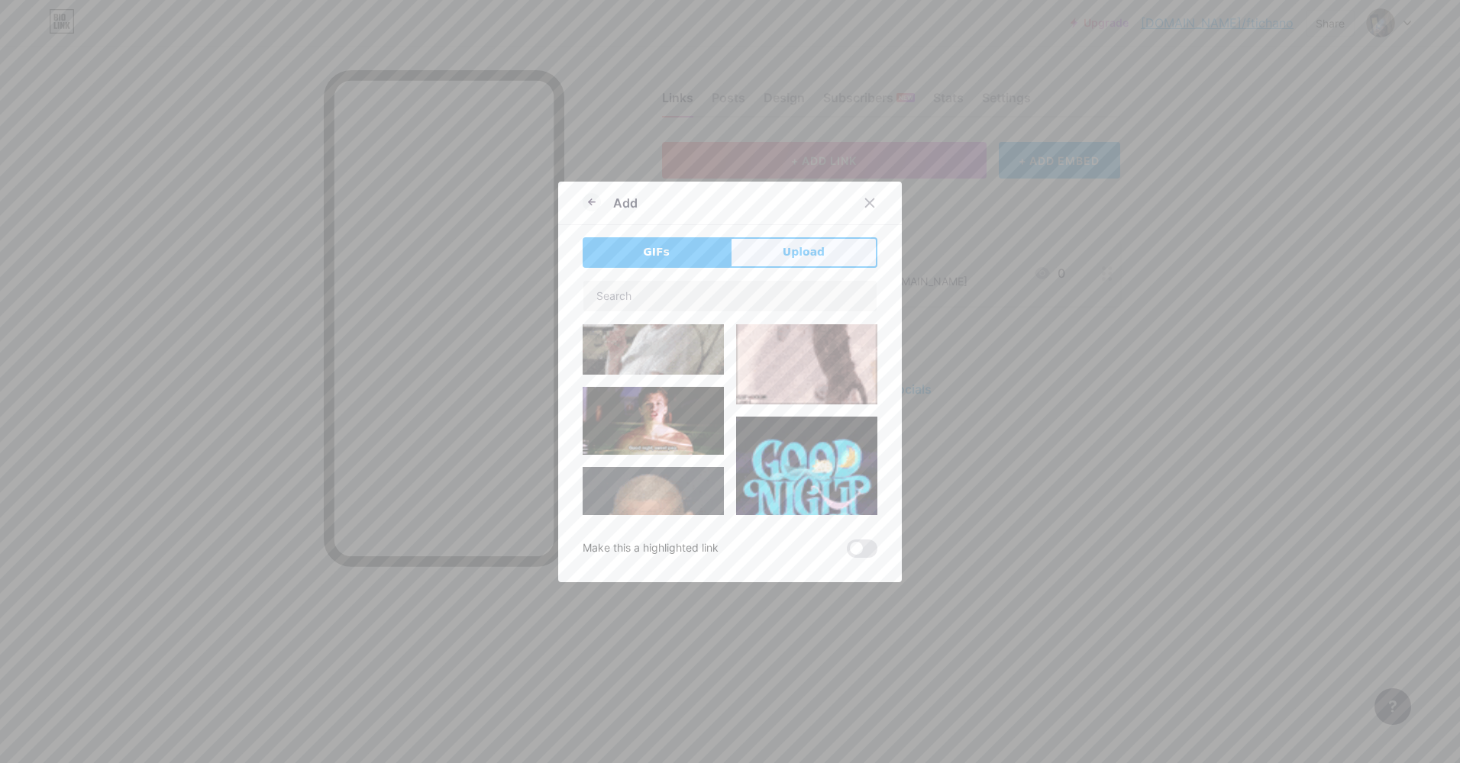
scroll to position [916, 0]
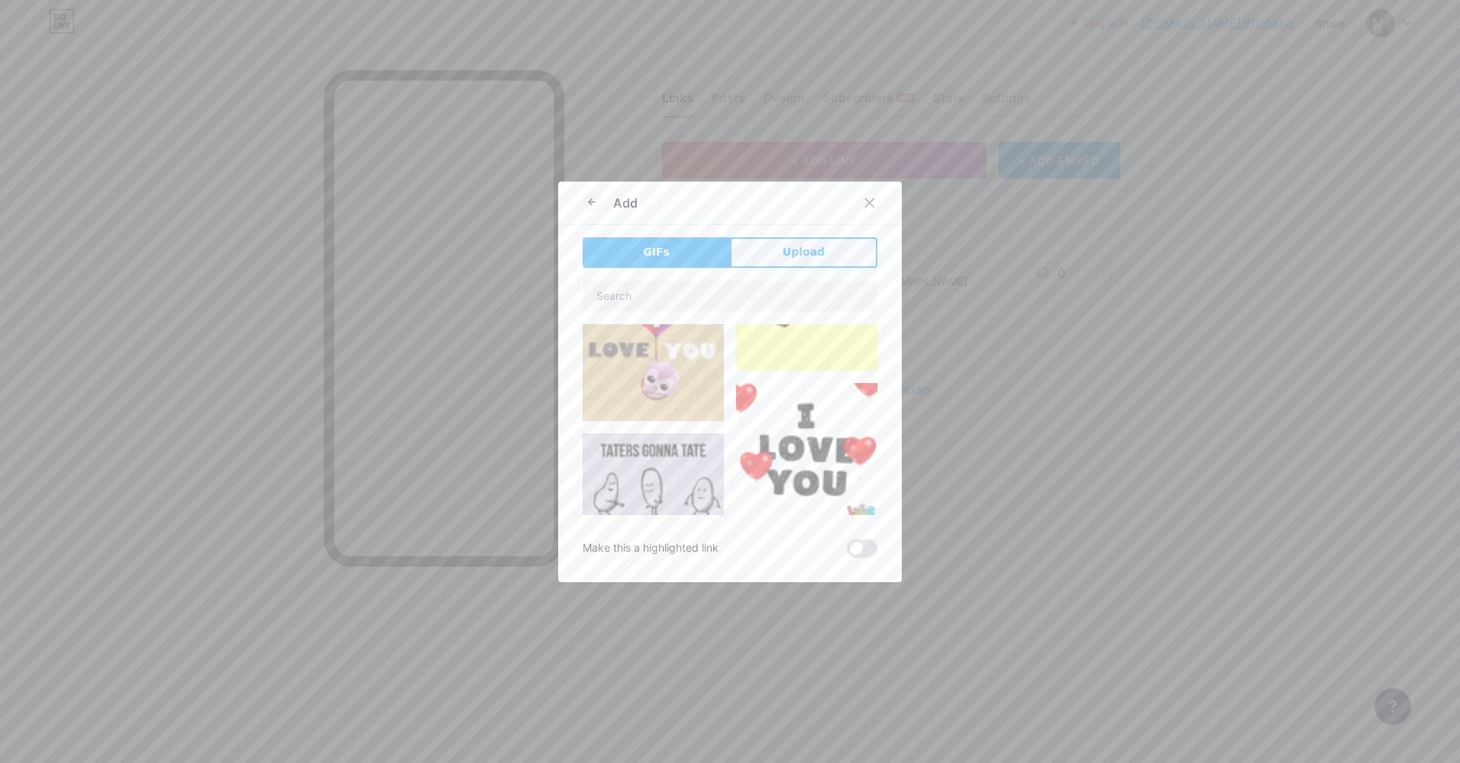
click at [783, 261] on button "Upload" at bounding box center [803, 252] width 147 height 31
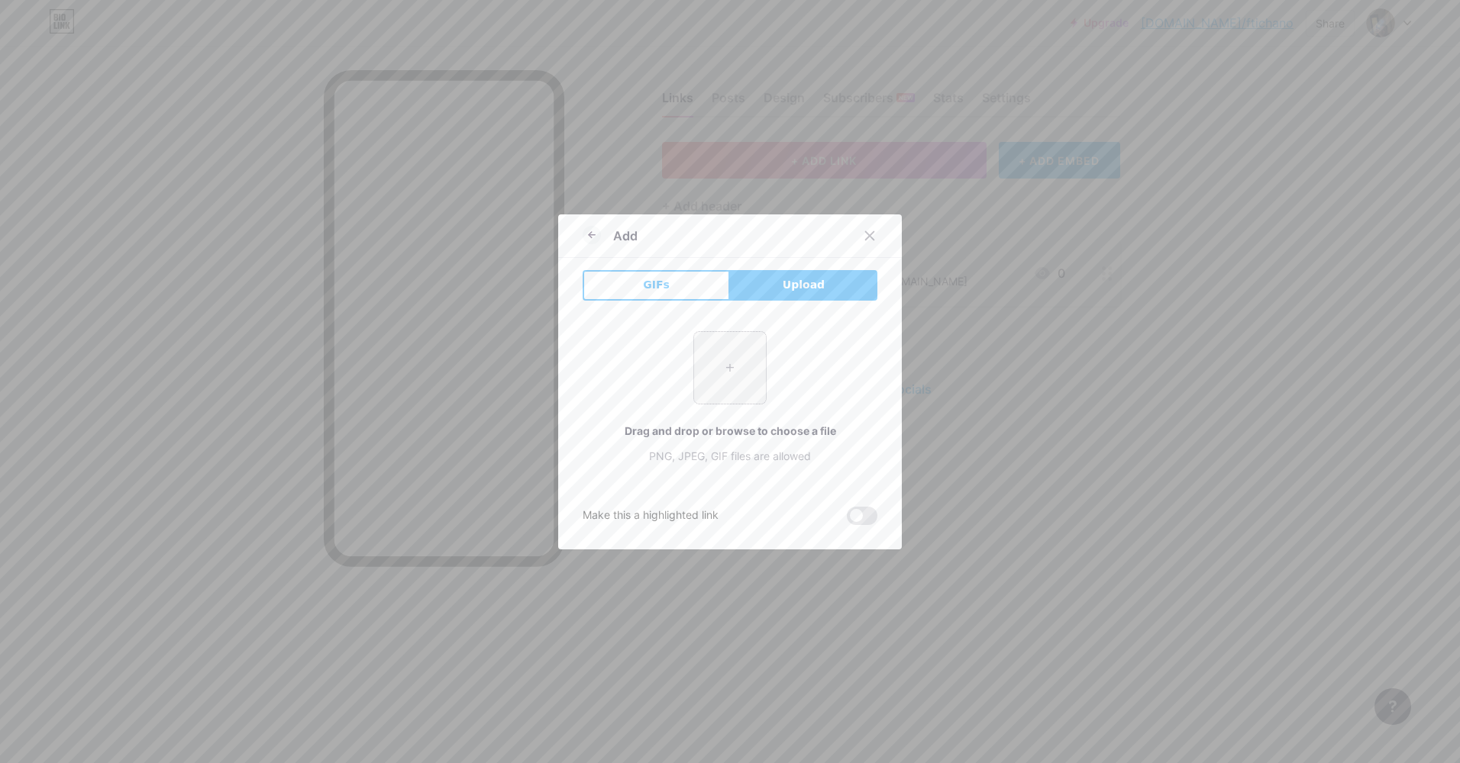
click at [721, 362] on input "file" at bounding box center [730, 368] width 72 height 72
type input "C:\fakepath\images (1).jfif"
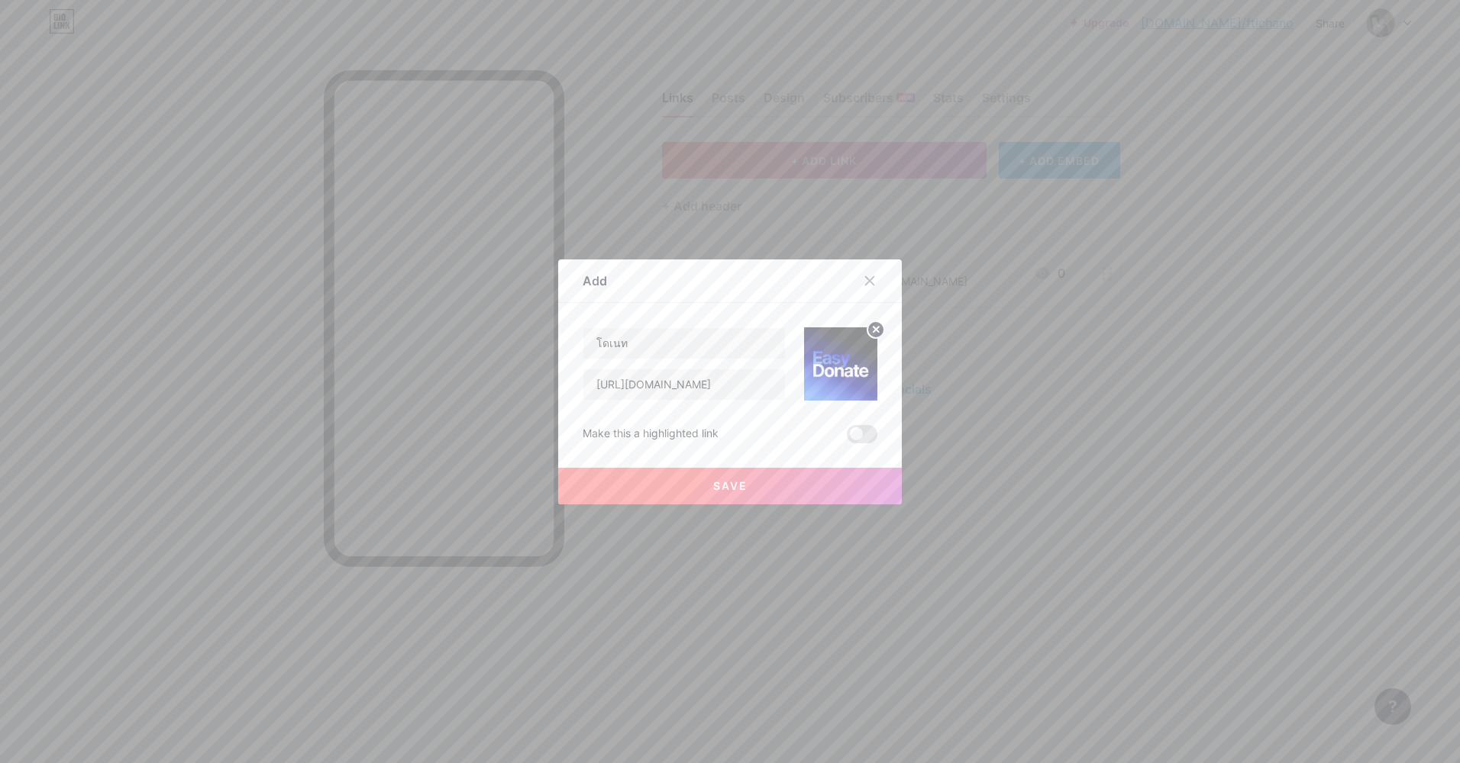
click at [797, 486] on button "Save" at bounding box center [730, 486] width 344 height 37
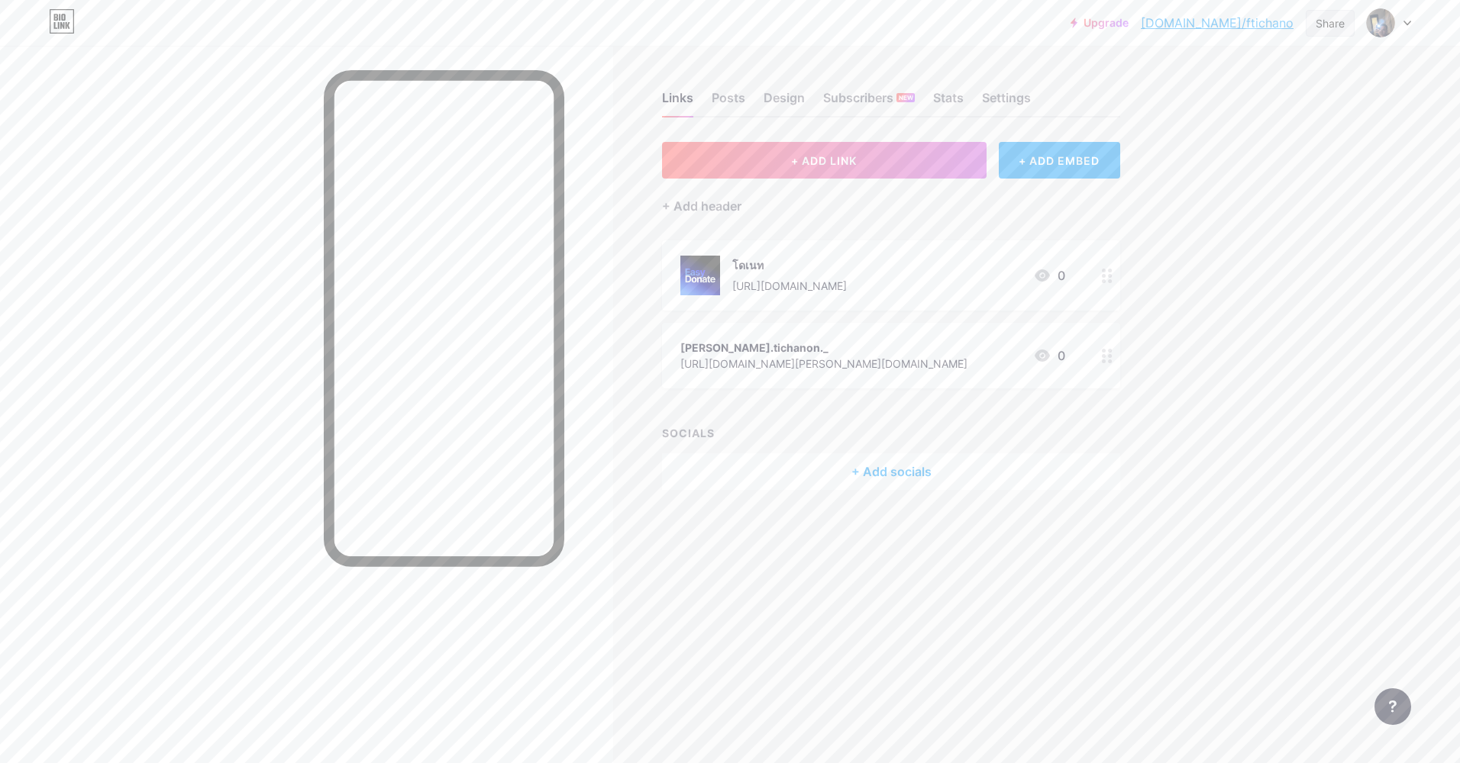
click at [1330, 22] on div "Share" at bounding box center [1329, 23] width 29 height 16
click at [1264, 68] on div "Copy link" at bounding box center [1240, 78] width 228 height 37
click at [1109, 362] on circle at bounding box center [1110, 362] width 4 height 4
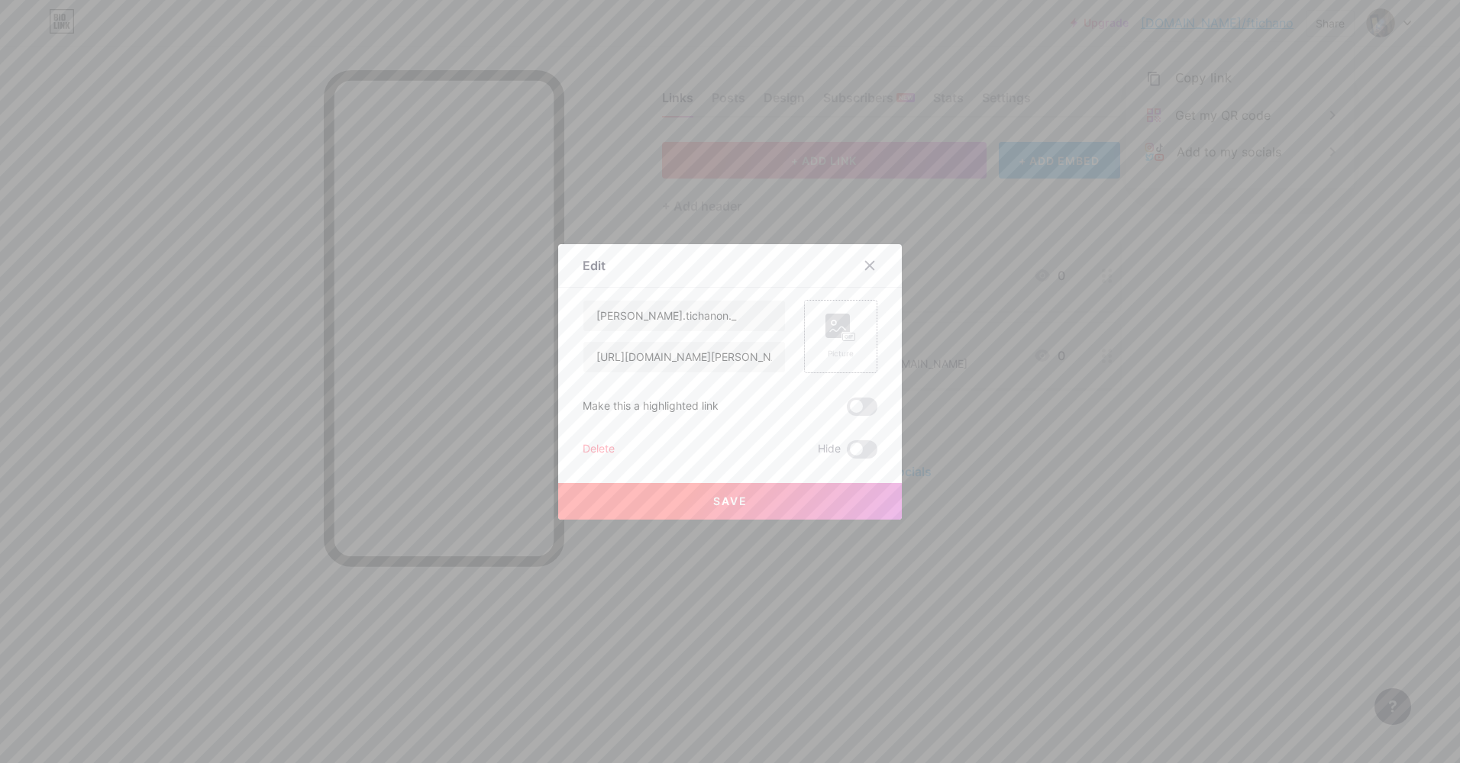
click at [842, 332] on rect at bounding box center [849, 336] width 14 height 9
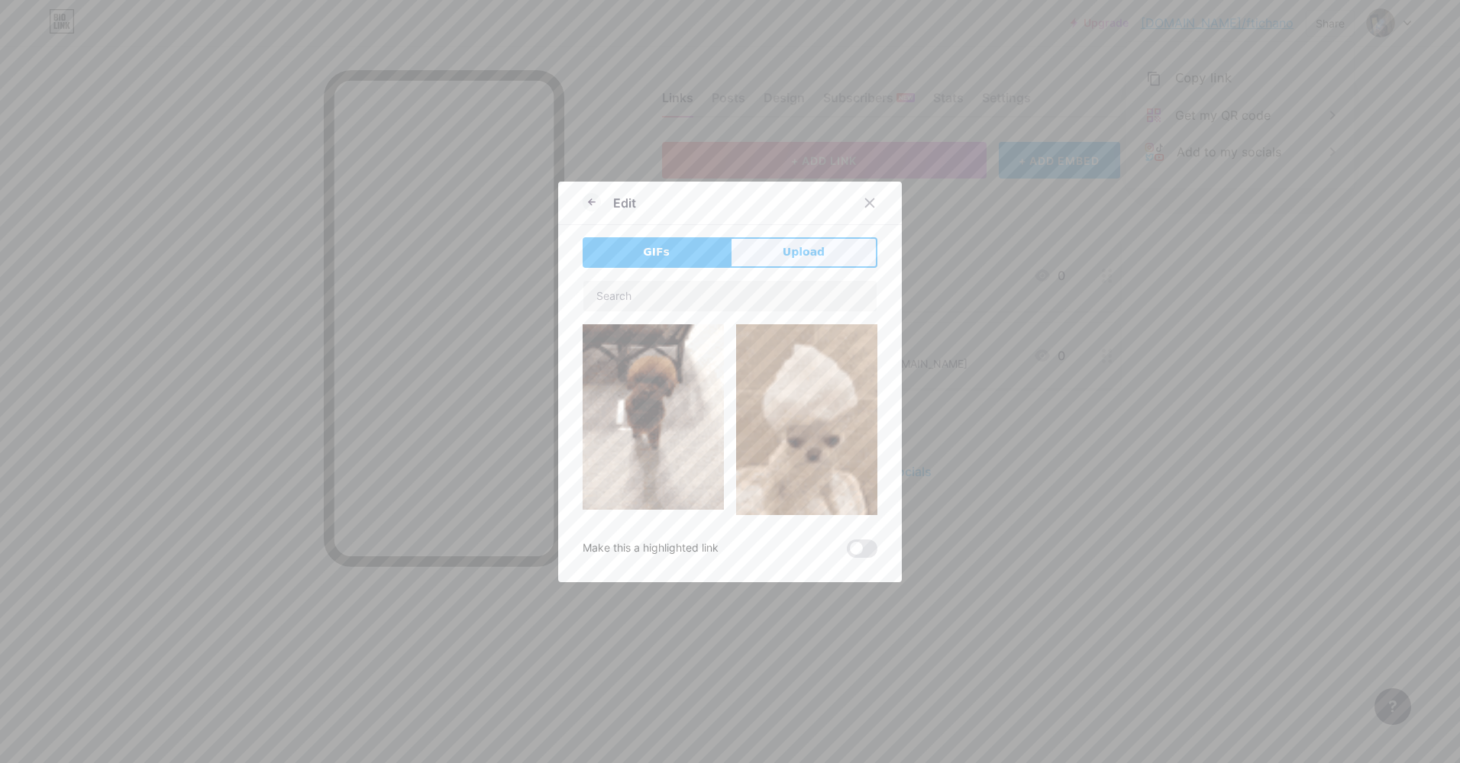
click at [806, 267] on button "Upload" at bounding box center [803, 252] width 147 height 31
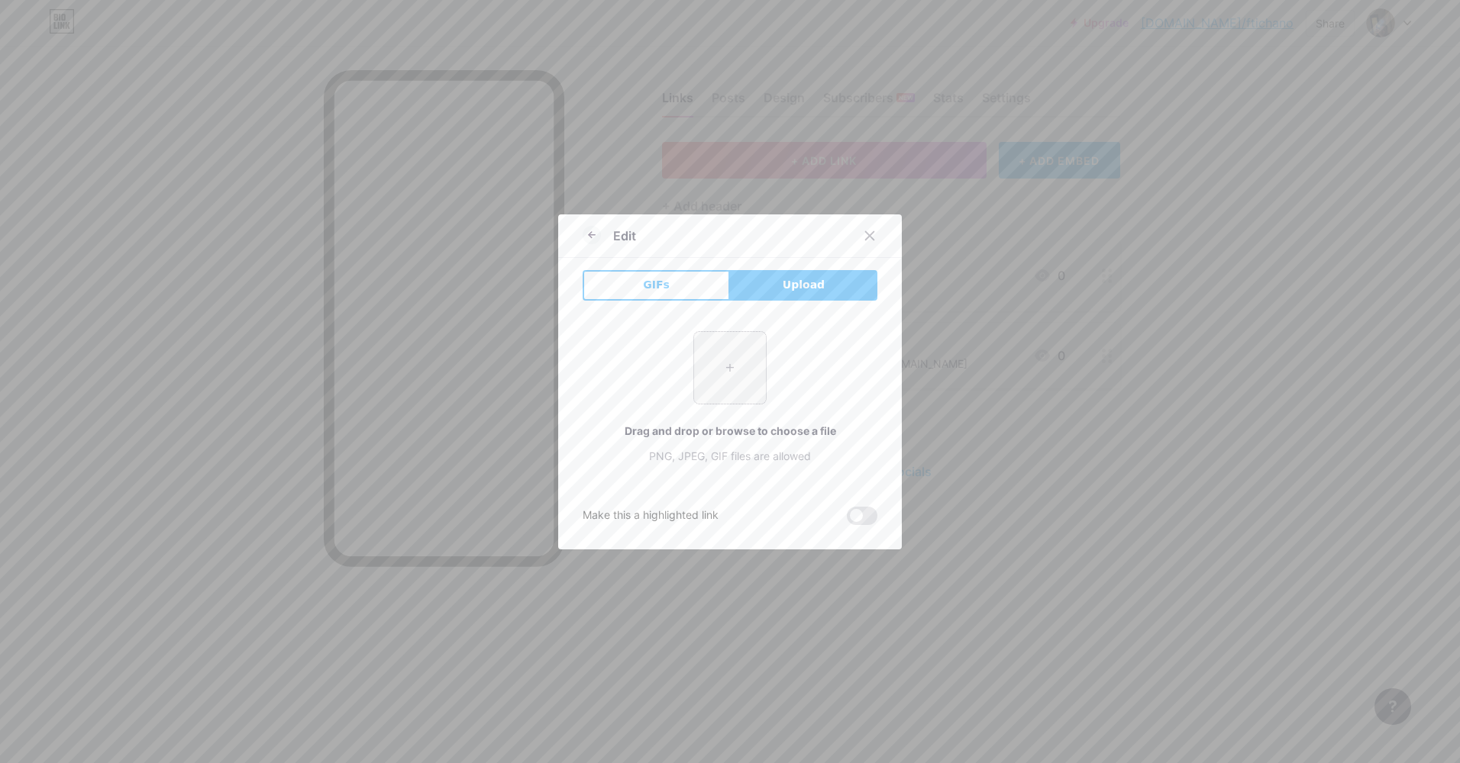
click at [723, 361] on input "file" at bounding box center [730, 368] width 72 height 72
type input "C:\fakepath\S__9379857.jpg"
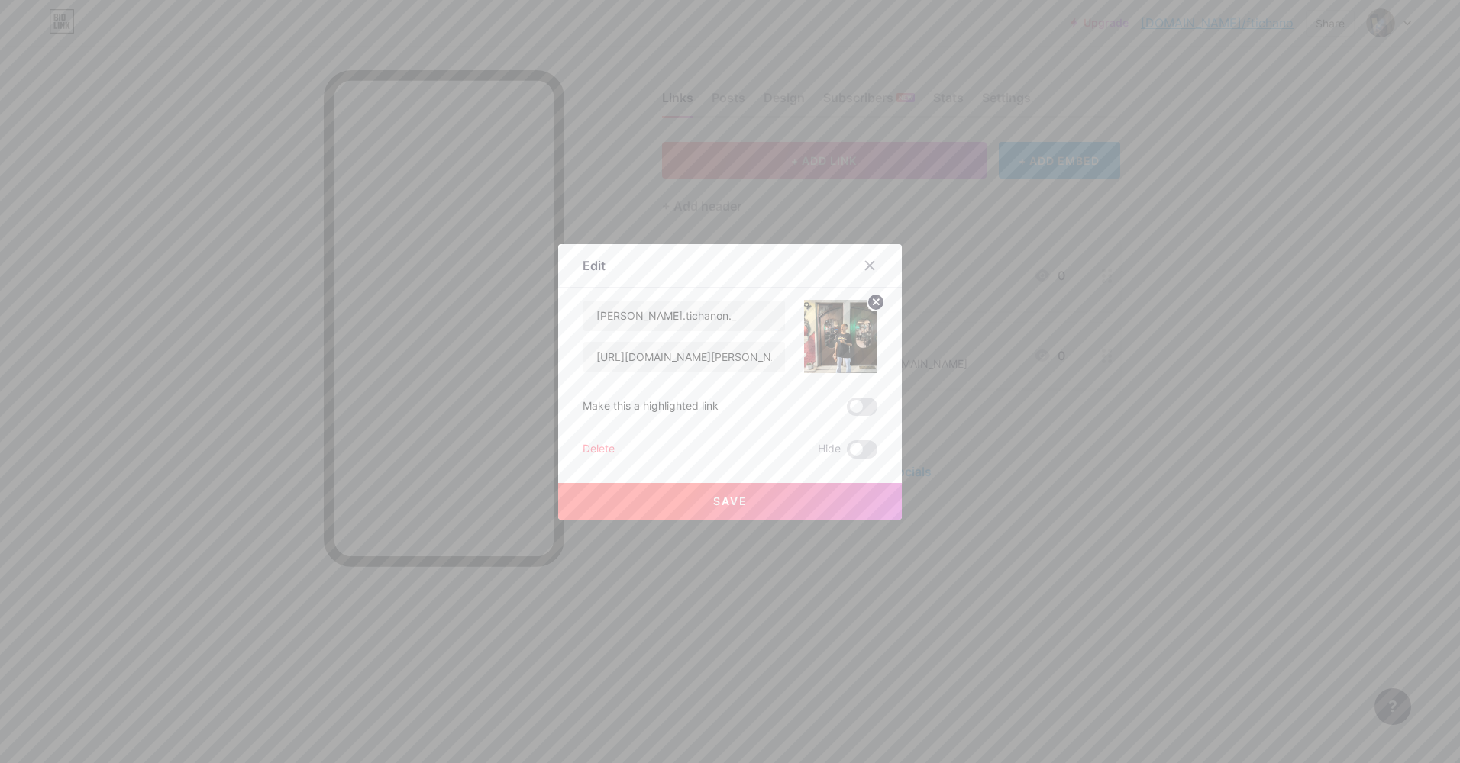
click at [741, 502] on span "Save" at bounding box center [730, 501] width 34 height 13
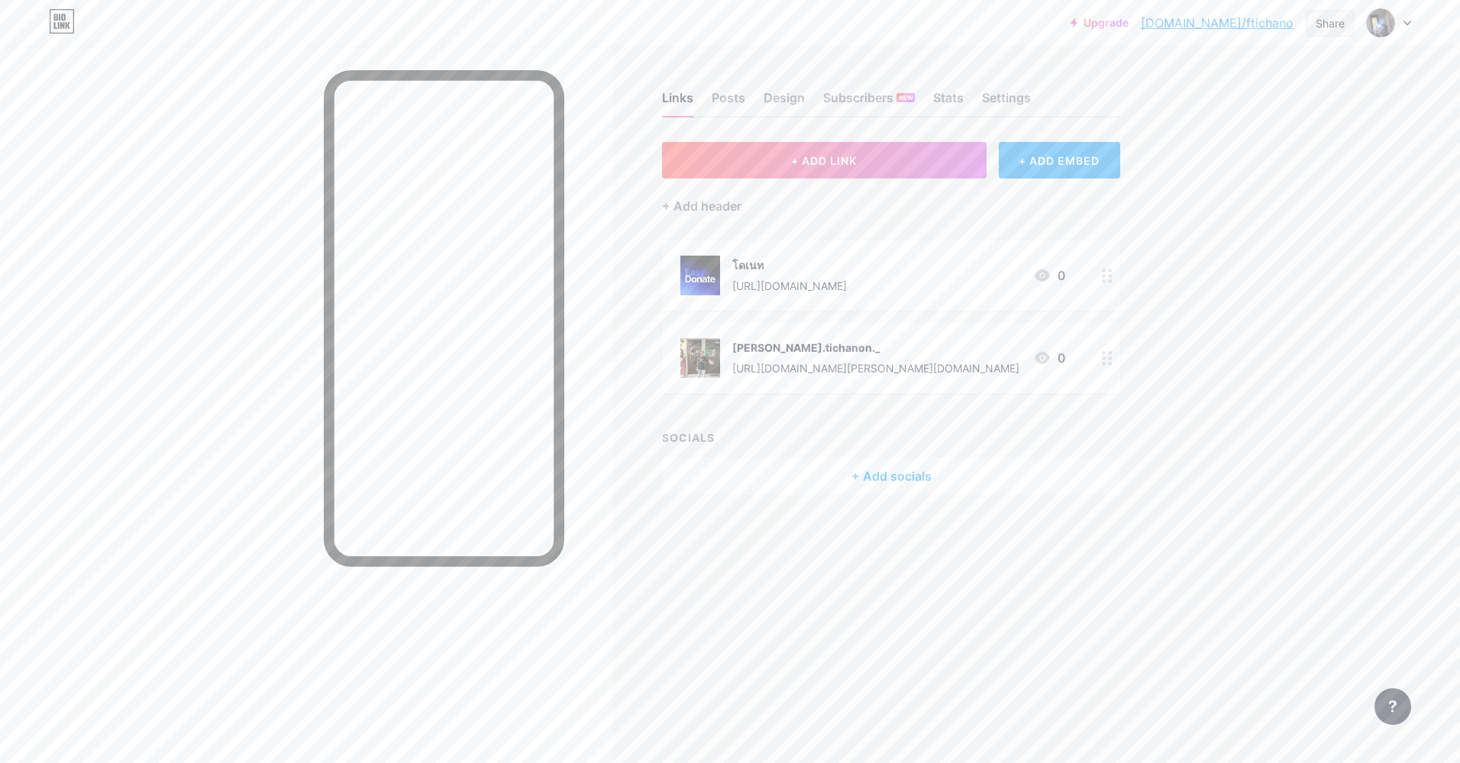
click at [1341, 21] on div "Share" at bounding box center [1329, 23] width 29 height 16
click at [1241, 92] on div "Copy link" at bounding box center [1240, 78] width 228 height 37
click at [838, 169] on button "+ ADD LINK" at bounding box center [824, 160] width 324 height 37
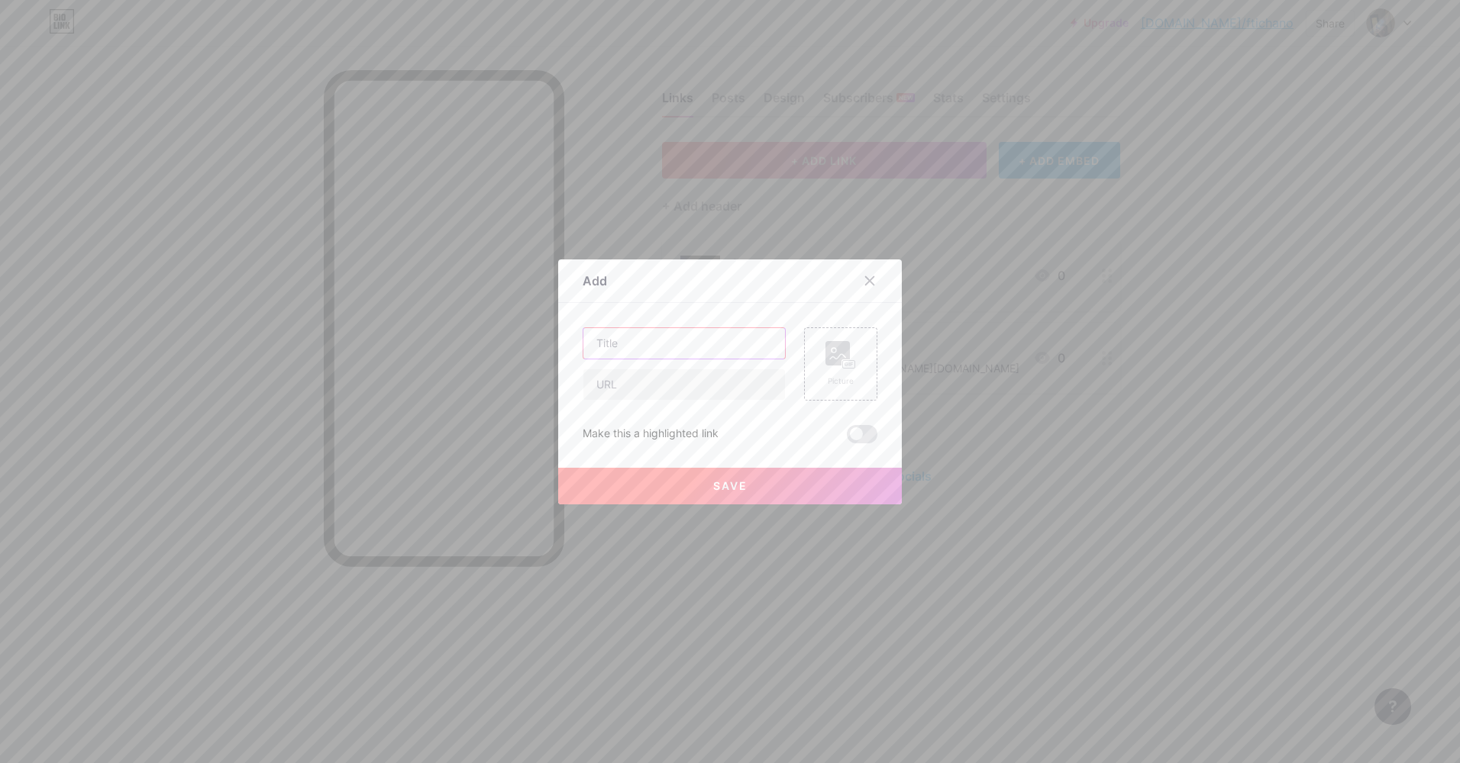
click at [622, 340] on input "text" at bounding box center [684, 343] width 202 height 31
paste input "Discord"
type input "Discord"
click at [663, 388] on input "text" at bounding box center [684, 385] width 202 height 31
paste input "https://discord.gg/M2Pv5FUH"
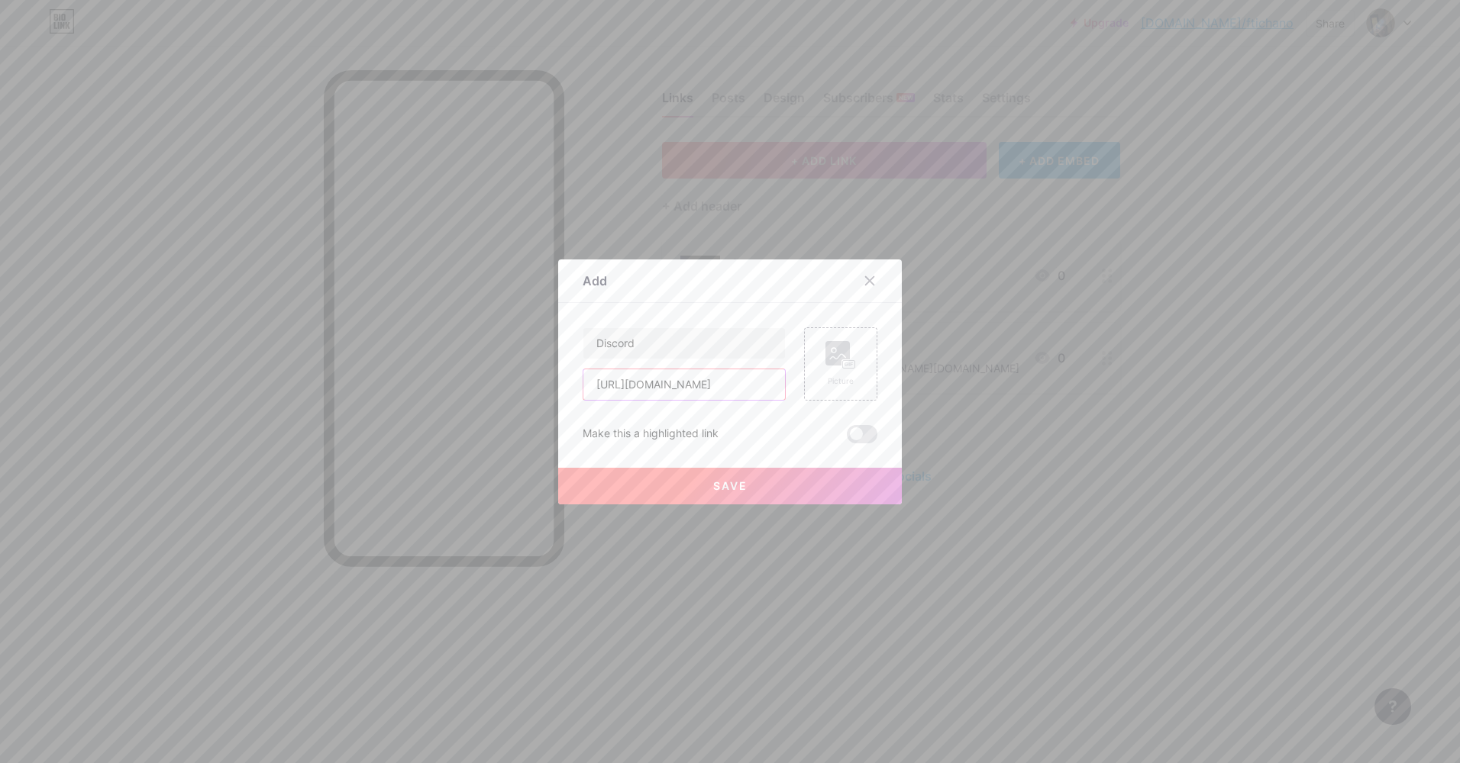
type input "https://discord.gg/M2Pv5FUH"
click at [844, 357] on icon at bounding box center [840, 355] width 31 height 28
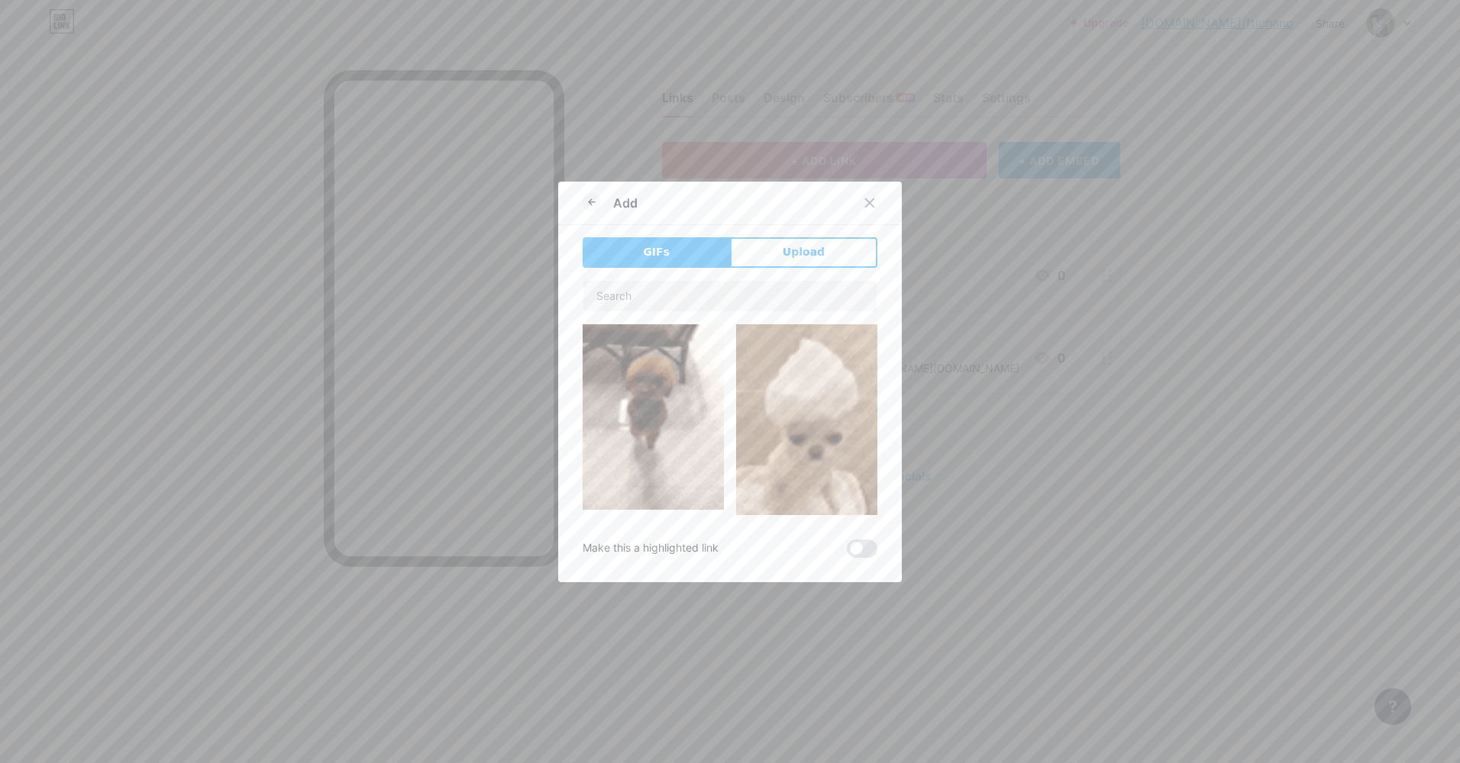
click at [808, 269] on div "GIFs Upload Content YouTube Play YouTube video without leaving your page. ADD V…" at bounding box center [730, 397] width 295 height 321
click at [808, 254] on span "Upload" at bounding box center [804, 252] width 42 height 16
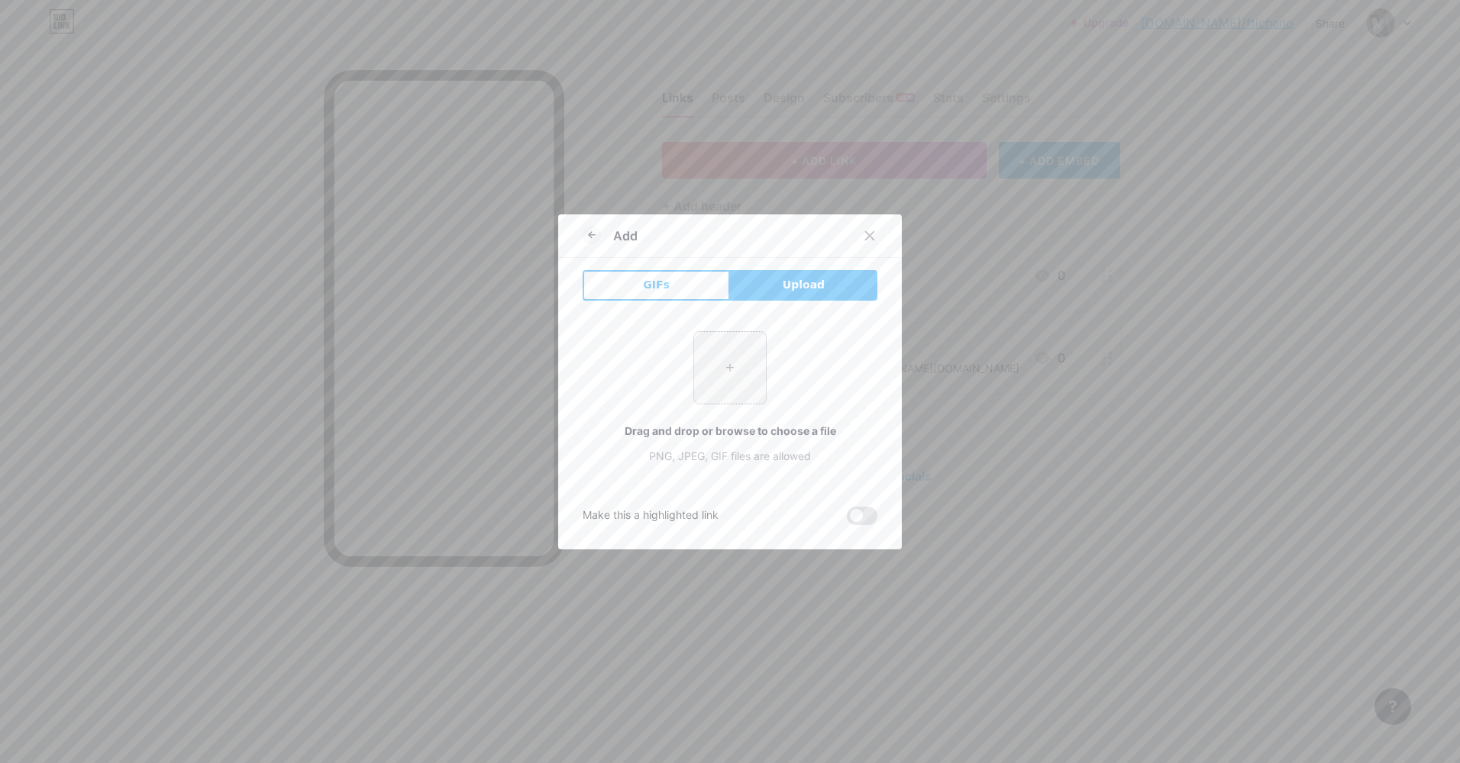
click at [718, 363] on input "file" at bounding box center [730, 368] width 72 height 72
click at [735, 355] on input "file" at bounding box center [730, 368] width 72 height 72
type input "C:\fakepath\discord-icon-43738.png"
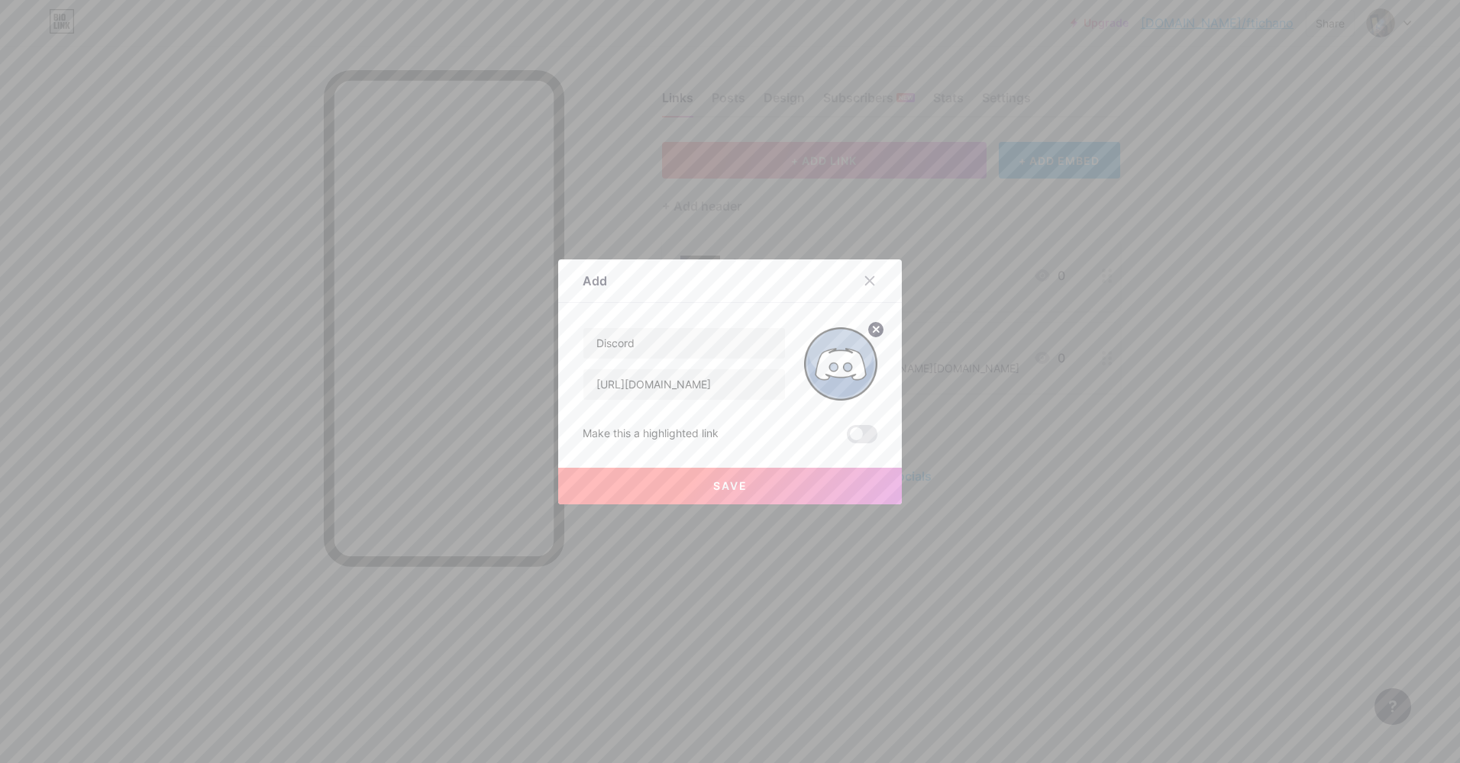
click at [771, 486] on button "Save" at bounding box center [730, 486] width 344 height 37
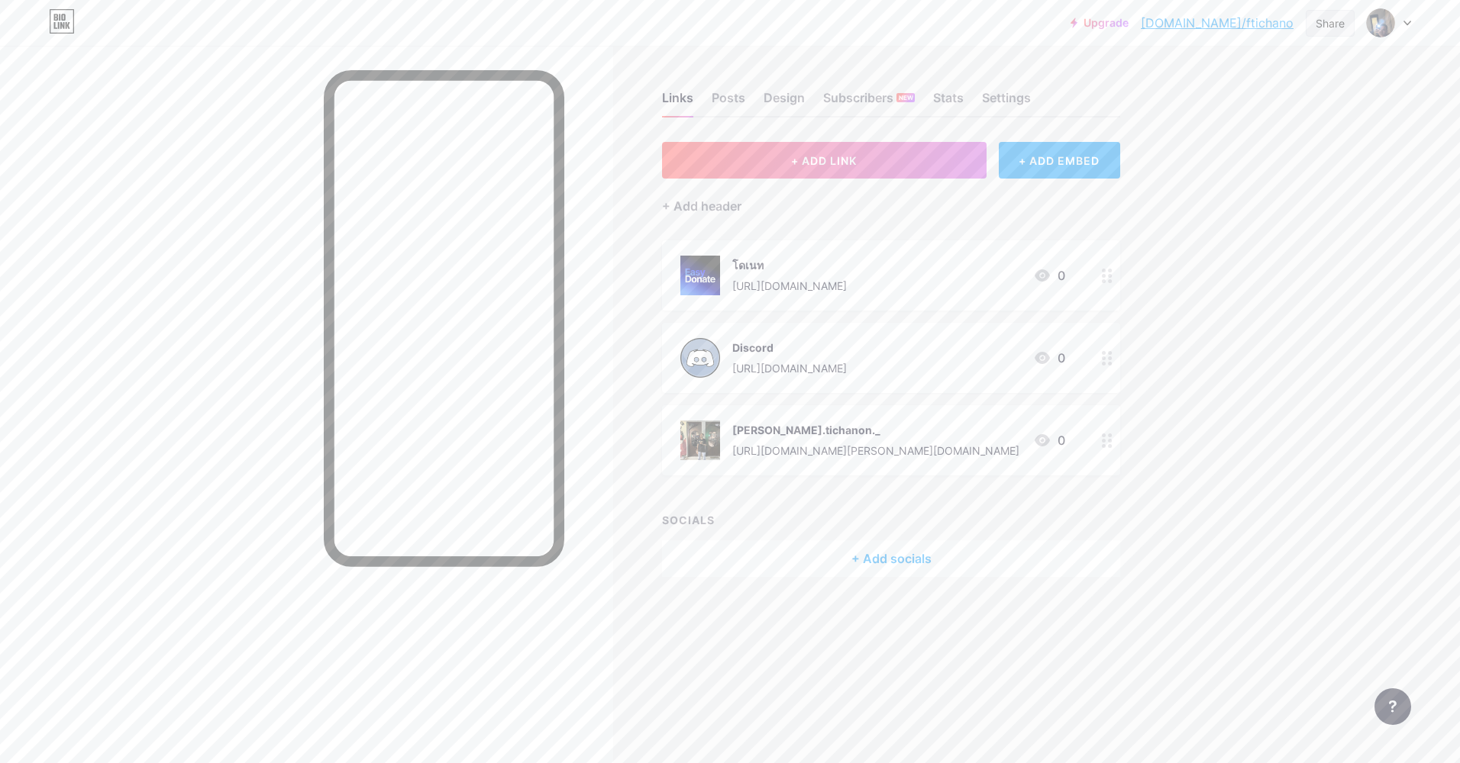
click at [1332, 21] on div "Share" at bounding box center [1329, 23] width 29 height 16
click at [1199, 77] on div "Copy link" at bounding box center [1203, 78] width 56 height 18
click at [1105, 443] on icon at bounding box center [1107, 441] width 11 height 15
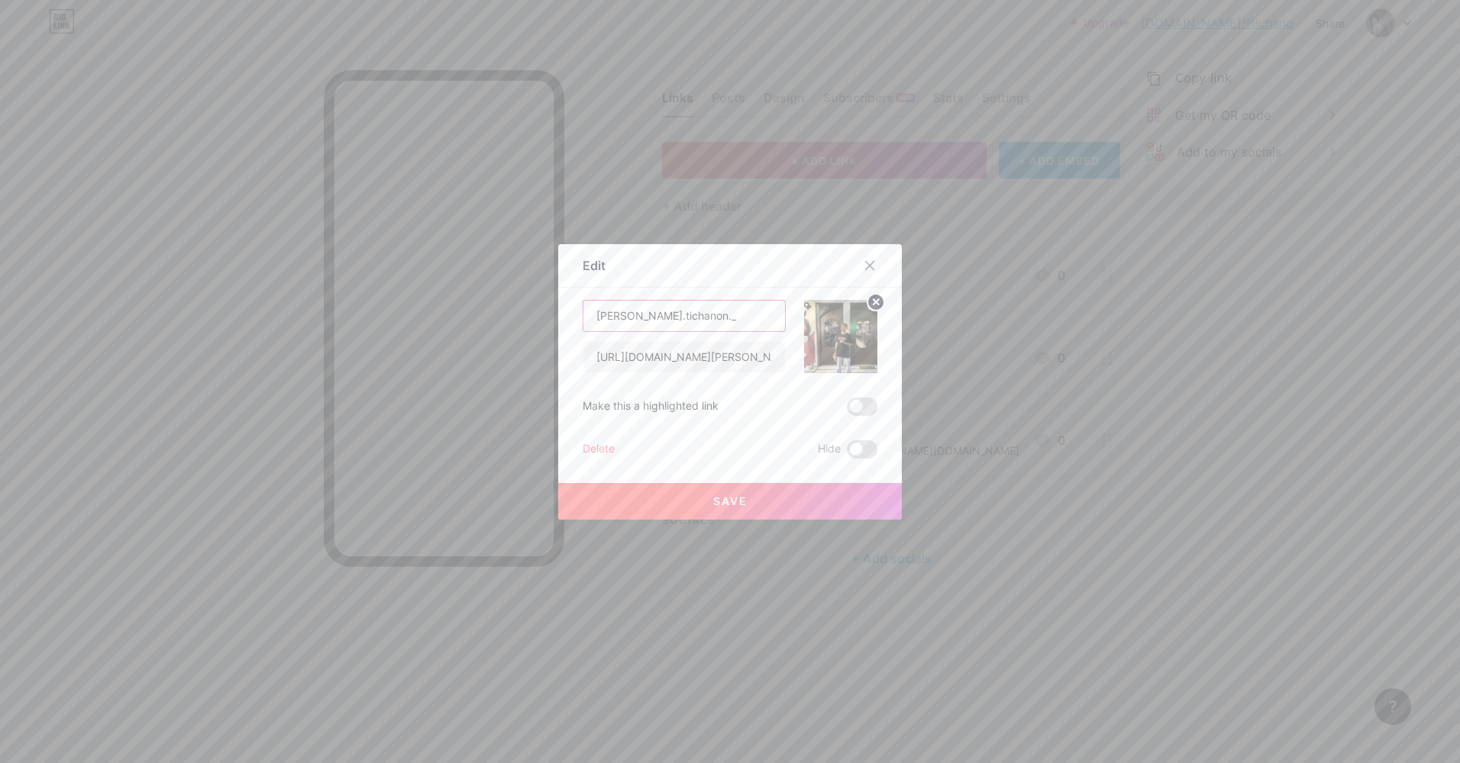
drag, startPoint x: 553, startPoint y: 308, endPoint x: 447, endPoint y: 305, distance: 105.4
click at [454, 306] on div "Edit Content YouTube Play YouTube video without leaving your page. ADD Vimeo Pl…" at bounding box center [730, 381] width 1460 height 763
paste input "nstagram"
type input "Instagram"
click at [786, 499] on button "Save" at bounding box center [730, 501] width 344 height 37
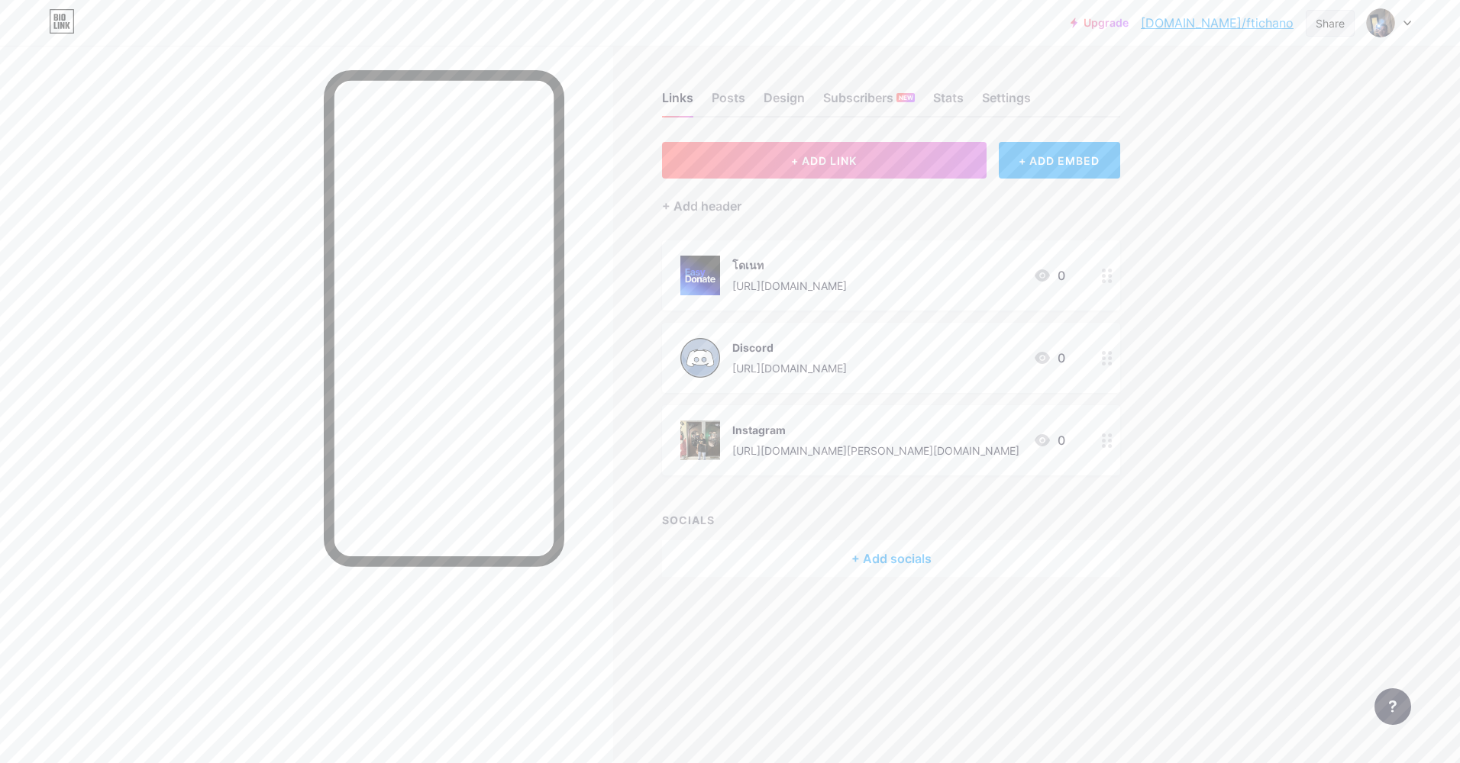
click at [1332, 27] on div "Share" at bounding box center [1329, 23] width 29 height 16
click at [1279, 69] on div "Copy link" at bounding box center [1240, 78] width 228 height 37
click at [1209, 77] on div "Copy link" at bounding box center [1203, 78] width 56 height 18
click at [1196, 81] on div "Copied" at bounding box center [1196, 78] width 43 height 18
click at [1212, 78] on div "Copy link" at bounding box center [1203, 78] width 56 height 18
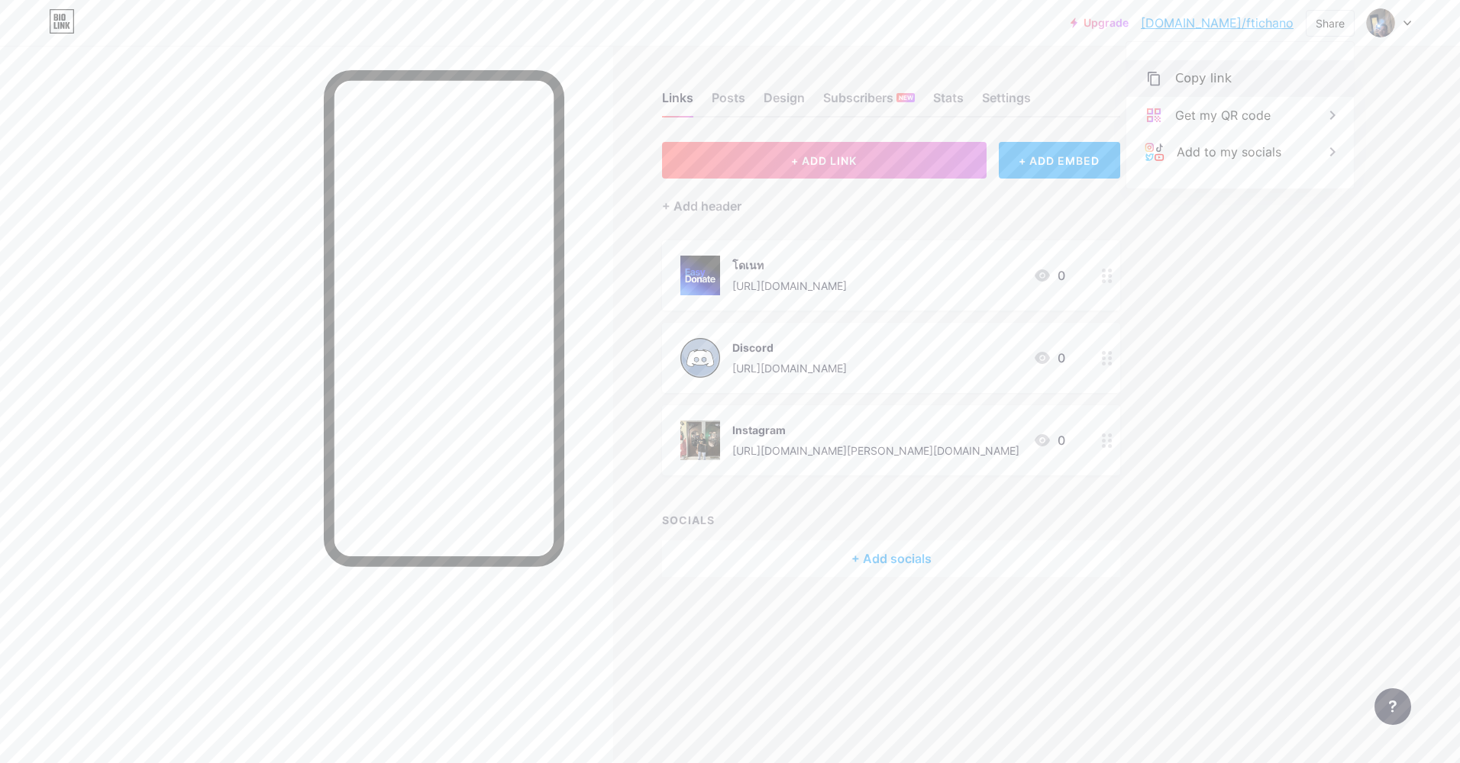
click at [1204, 78] on div "Copy link" at bounding box center [1203, 78] width 56 height 18
drag, startPoint x: 1204, startPoint y: 78, endPoint x: 1183, endPoint y: 74, distance: 21.0
click at [1183, 74] on div "Copied" at bounding box center [1196, 78] width 43 height 18
click at [259, 32] on div "Upgrade bio.link/fticha... bio.link/ftichano Share Copy link https://bio.link/f…" at bounding box center [730, 22] width 1460 height 27
